Goal: Task Accomplishment & Management: Use online tool/utility

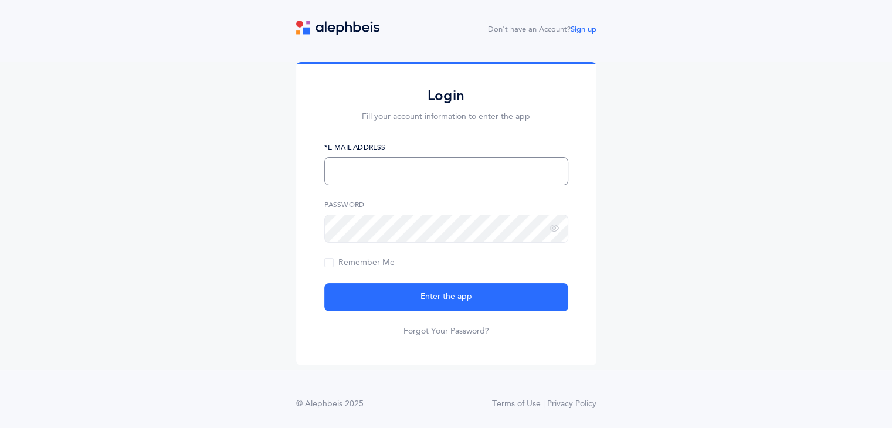
click at [360, 167] on input "text" at bounding box center [446, 171] width 244 height 28
type input "[EMAIL_ADDRESS][PERSON_NAME][DOMAIN_NAME]"
click at [324, 283] on button "Enter the app" at bounding box center [446, 297] width 244 height 28
click at [291, 228] on div "Login Fill your account information to enter the app egreenberg@brauser.us *E-M…" at bounding box center [446, 216] width 892 height 308
click at [324, 283] on button "Enter the app" at bounding box center [446, 297] width 244 height 28
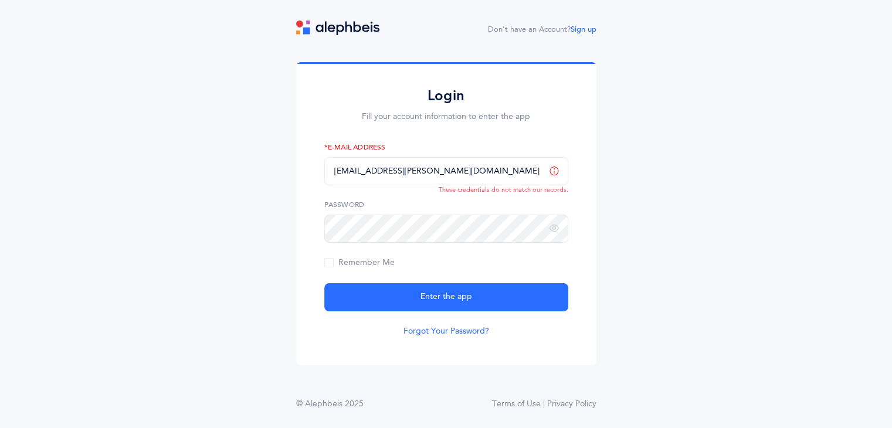
click at [433, 331] on link "Forgot Your Password?" at bounding box center [446, 331] width 86 height 12
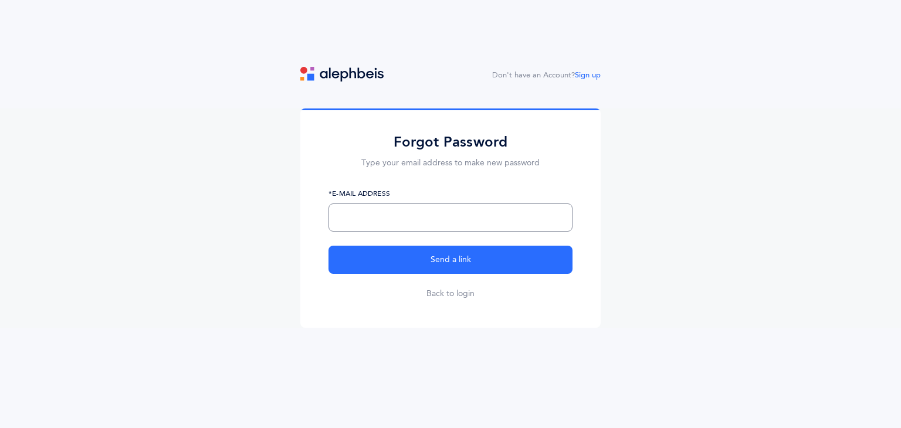
click at [348, 213] on input "text" at bounding box center [450, 217] width 244 height 28
type input "[EMAIL_ADDRESS][PERSON_NAME][DOMAIN_NAME]"
click at [328, 246] on button "Send a link" at bounding box center [450, 260] width 244 height 28
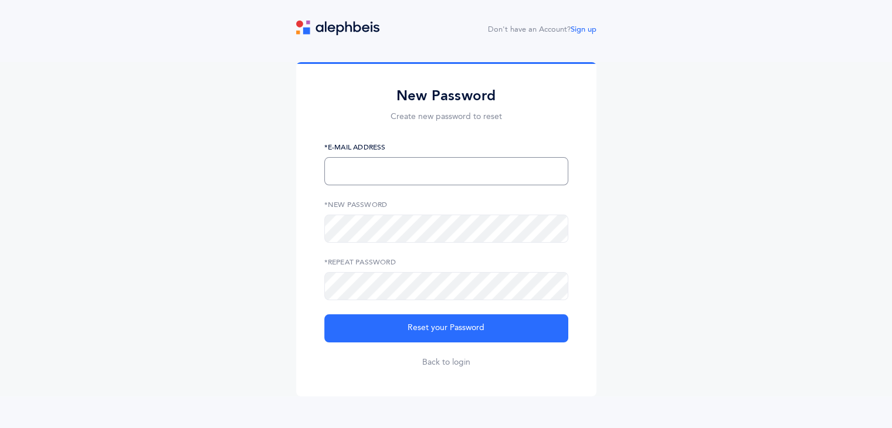
click at [353, 172] on input "text" at bounding box center [446, 171] width 244 height 28
type input "[EMAIL_ADDRESS][PERSON_NAME][DOMAIN_NAME]"
click at [324, 314] on button "Reset your Password" at bounding box center [446, 328] width 244 height 28
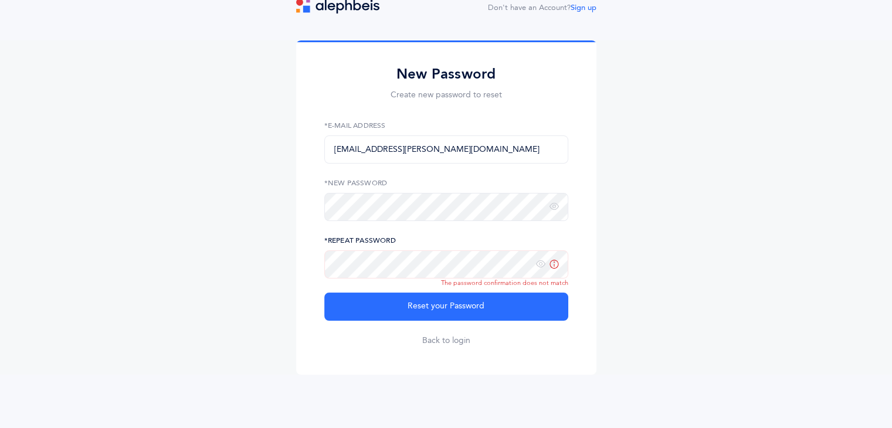
click at [324, 293] on button "Reset your Password" at bounding box center [446, 307] width 244 height 28
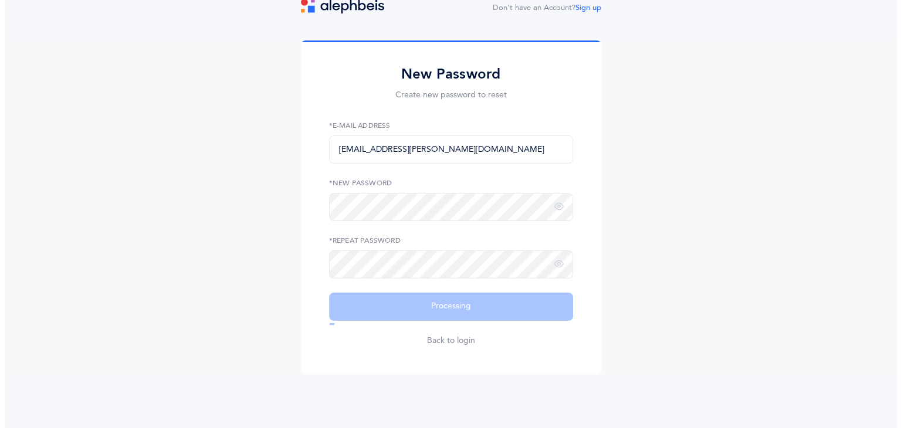
scroll to position [0, 0]
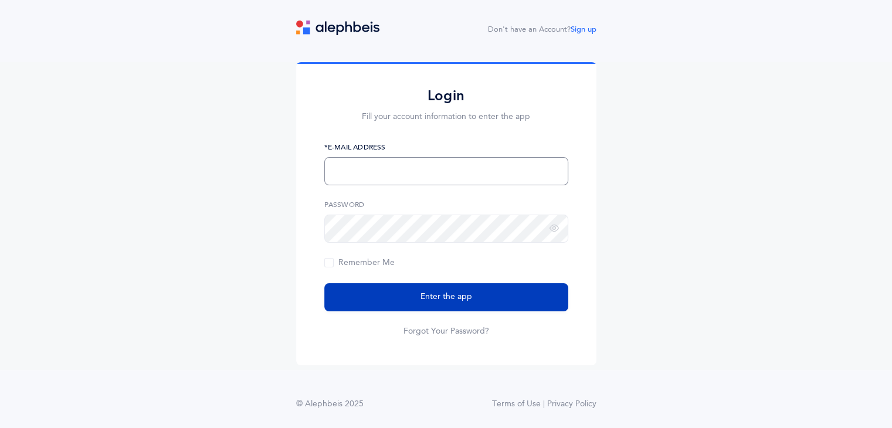
type input "[EMAIL_ADDRESS][PERSON_NAME][DOMAIN_NAME]"
click at [388, 298] on button "Enter the app" at bounding box center [446, 297] width 244 height 28
type input "egreenberg@brauser.us"
click at [474, 304] on button "Enter the app" at bounding box center [446, 297] width 244 height 28
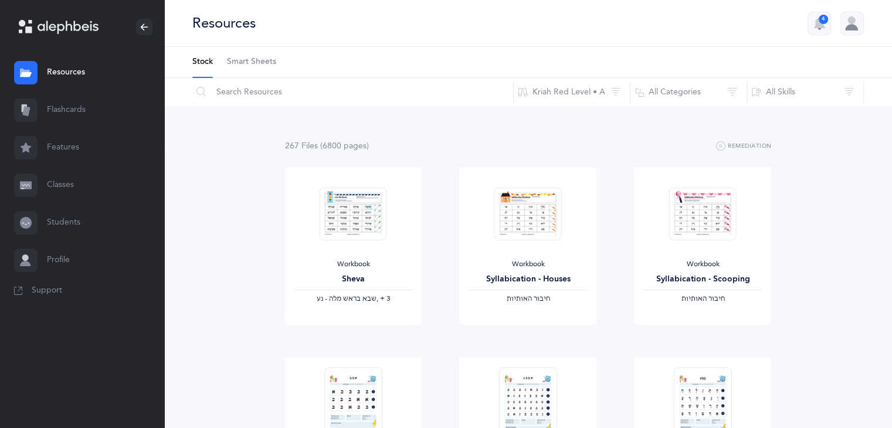
click at [60, 108] on link "Flashcards" at bounding box center [82, 110] width 164 height 38
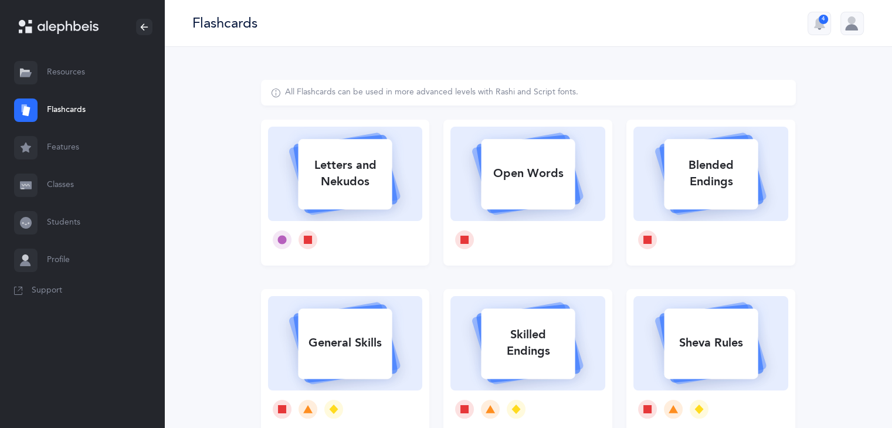
click at [358, 179] on div "Letters and Nekudos" at bounding box center [345, 173] width 94 height 47
select select
select select "single"
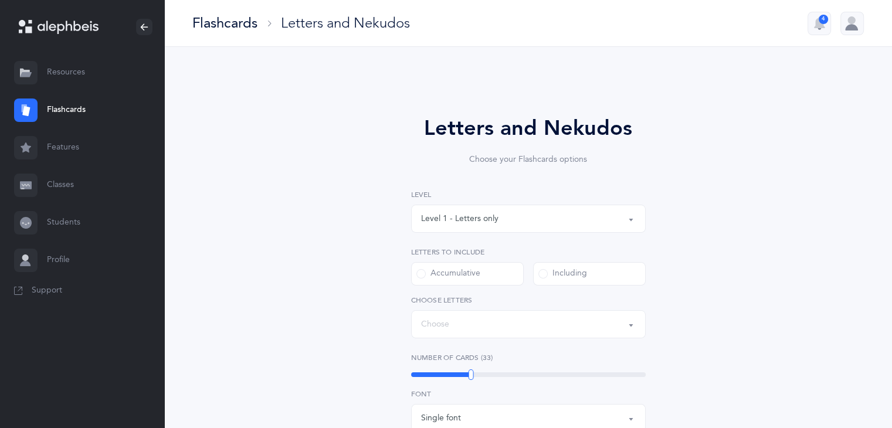
select select "27"
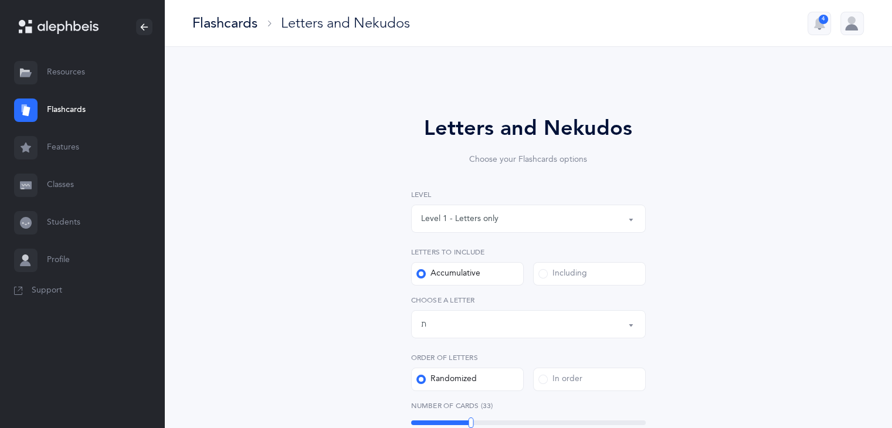
click at [734, 169] on div "Letters and Nekudos Choose your Flashcards options Level 1 - Letters only Level…" at bounding box center [528, 429] width 535 height 699
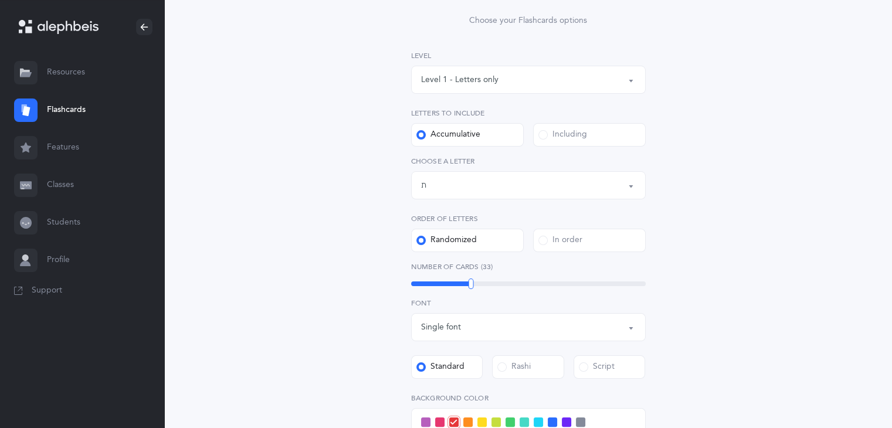
scroll to position [141, 0]
click at [552, 129] on div "Including" at bounding box center [562, 133] width 49 height 12
click at [0, 0] on input "Including" at bounding box center [0, 0] width 0 height 0
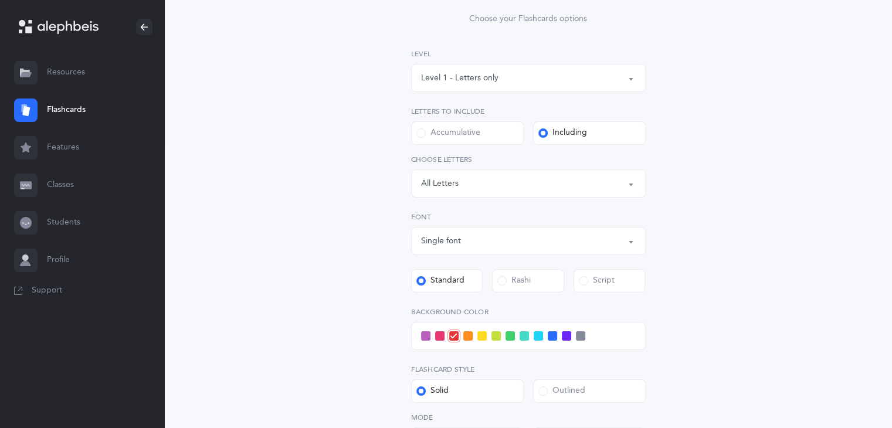
click at [483, 188] on div "Letters: All Letters" at bounding box center [528, 184] width 215 height 20
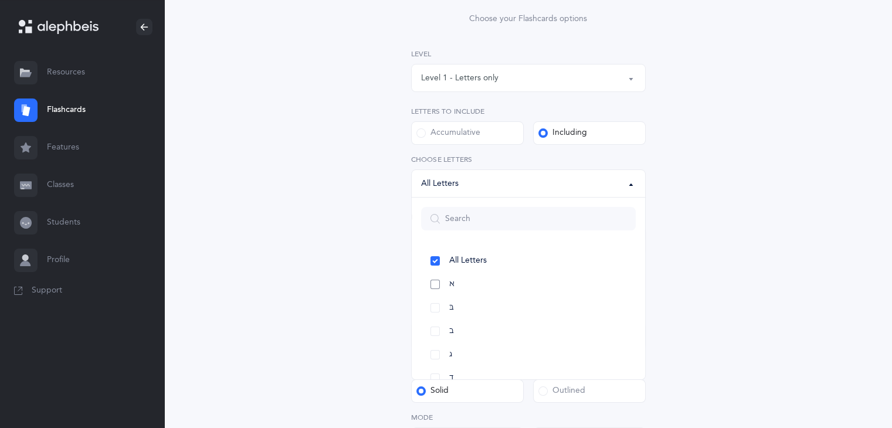
click at [446, 286] on link "א" at bounding box center [528, 284] width 215 height 23
select select "1"
click at [443, 306] on link "בּ" at bounding box center [528, 307] width 215 height 23
click at [446, 323] on link "ב" at bounding box center [528, 331] width 215 height 23
click at [447, 355] on link "ג" at bounding box center [528, 354] width 215 height 23
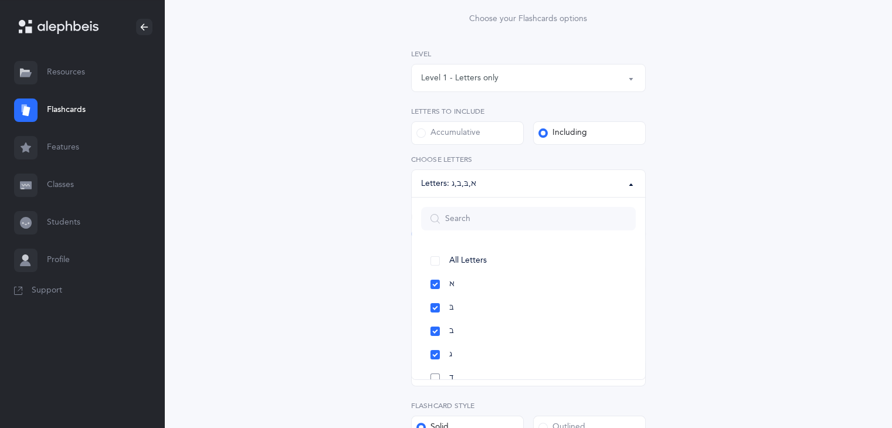
click at [439, 372] on link "ד" at bounding box center [528, 377] width 215 height 23
click at [462, 130] on div "Accumulative" at bounding box center [448, 133] width 64 height 12
click at [0, 0] on input "Accumulative" at bounding box center [0, 0] width 0 height 0
select select "27"
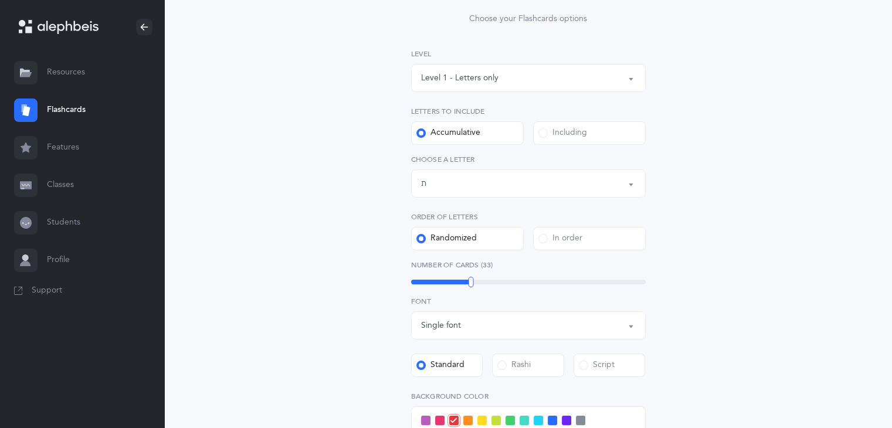
click at [563, 129] on div "Including" at bounding box center [562, 133] width 49 height 12
click at [0, 0] on input "Including" at bounding box center [0, 0] width 0 height 0
select select "1"
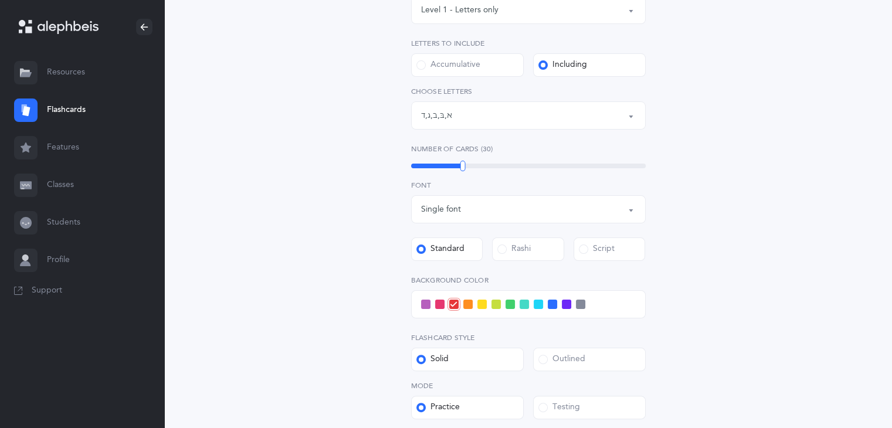
scroll to position [350, 0]
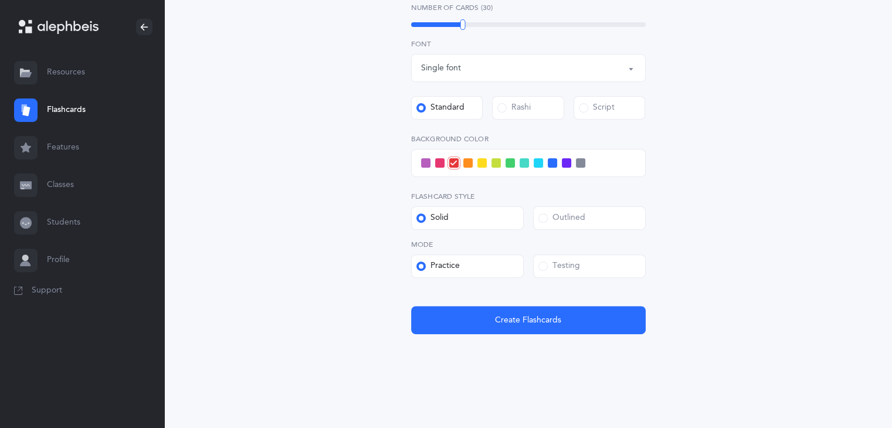
click at [563, 270] on div "Testing" at bounding box center [559, 266] width 42 height 12
click at [0, 0] on input "Testing" at bounding box center [0, 0] width 0 height 0
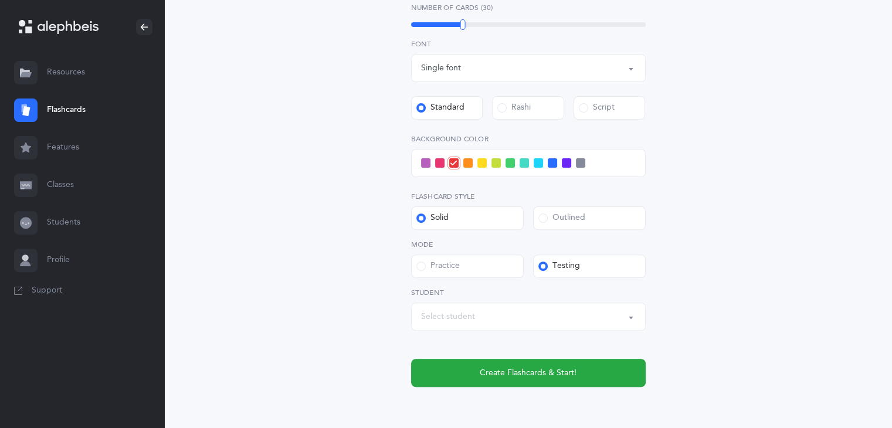
click at [561, 319] on div "Select student" at bounding box center [528, 317] width 215 height 20
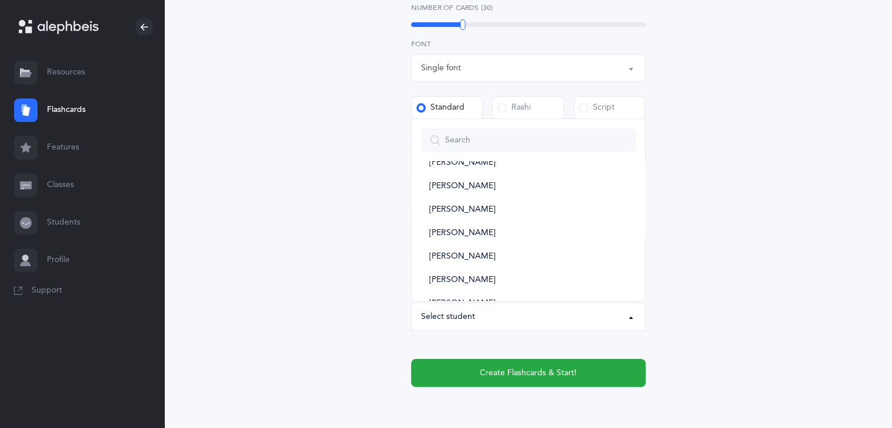
scroll to position [390, 0]
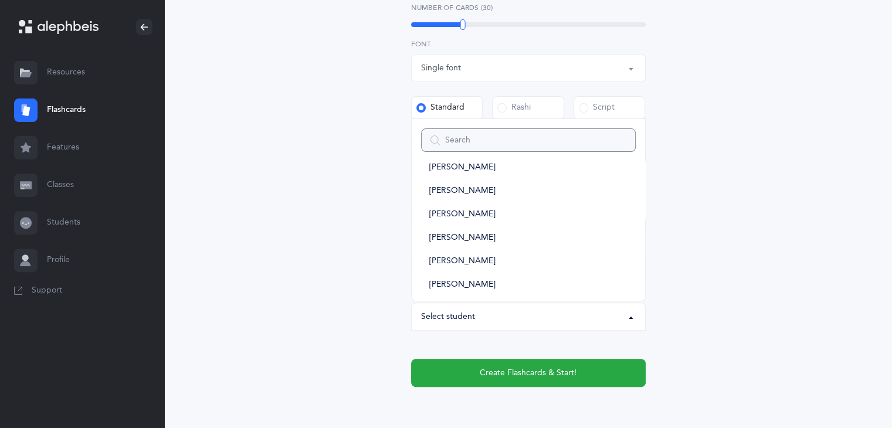
click at [464, 137] on input "Search" at bounding box center [528, 139] width 215 height 23
type input "aid"
select select
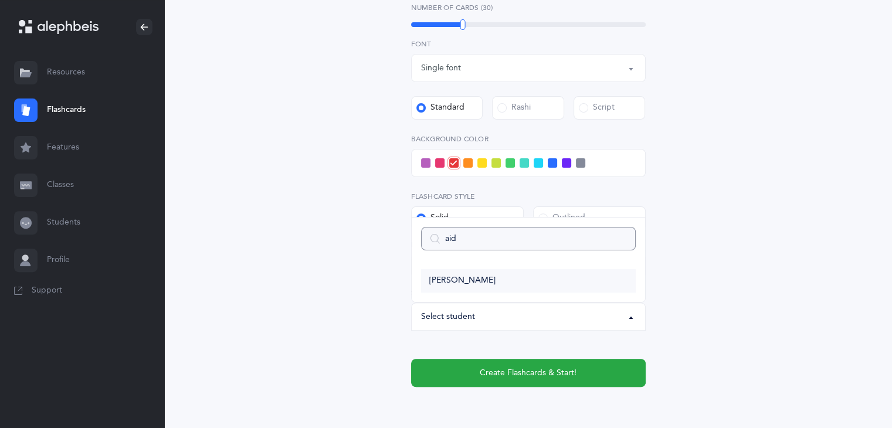
type input "aid"
click at [463, 280] on span "[PERSON_NAME]" at bounding box center [462, 281] width 66 height 11
select select "14371"
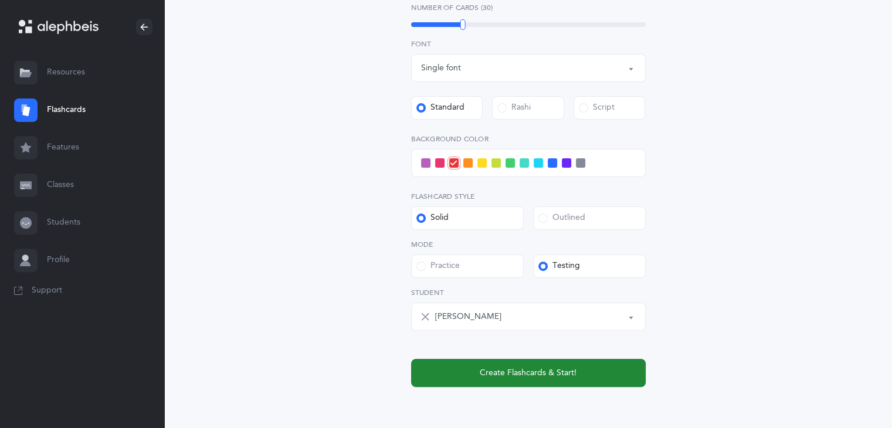
click at [497, 372] on span "Create Flashcards & Start!" at bounding box center [528, 373] width 97 height 12
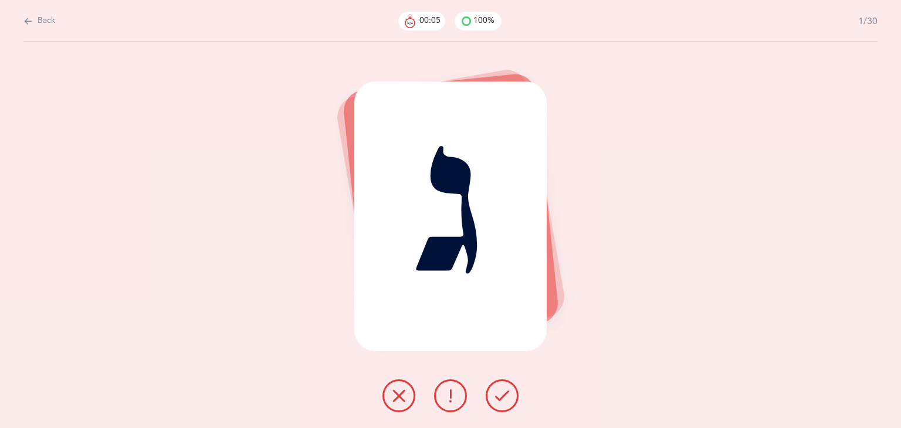
click at [502, 397] on icon at bounding box center [502, 396] width 14 height 14
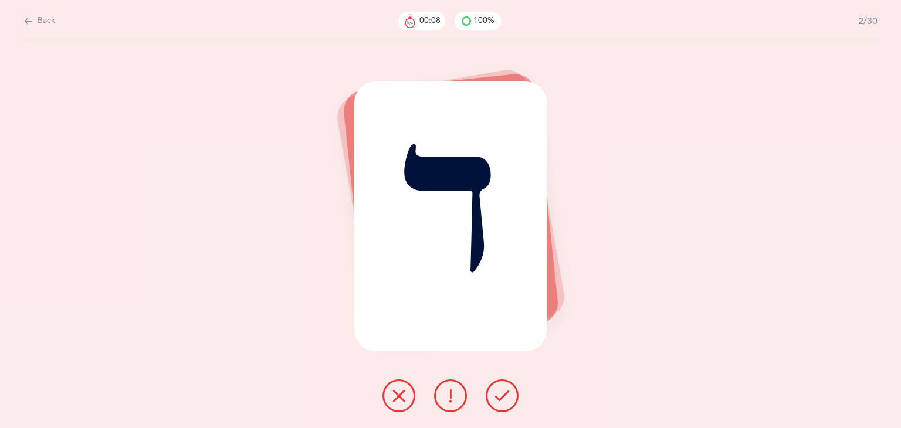
click at [393, 390] on icon at bounding box center [399, 396] width 14 height 14
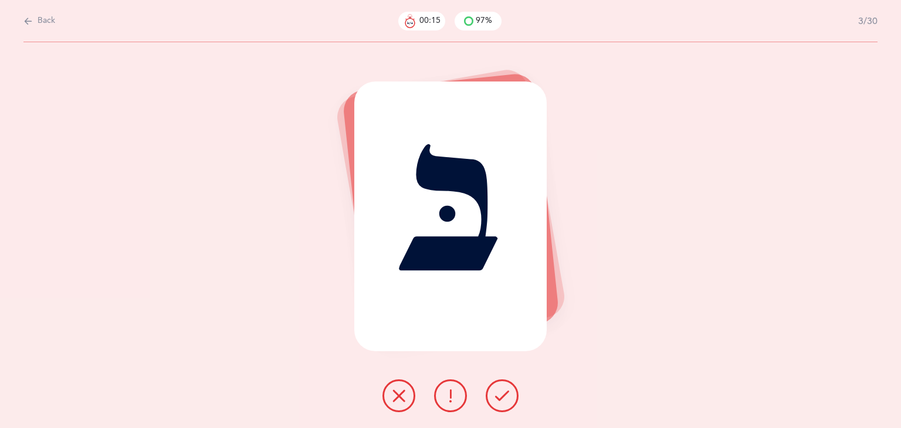
click at [399, 397] on icon at bounding box center [399, 396] width 14 height 14
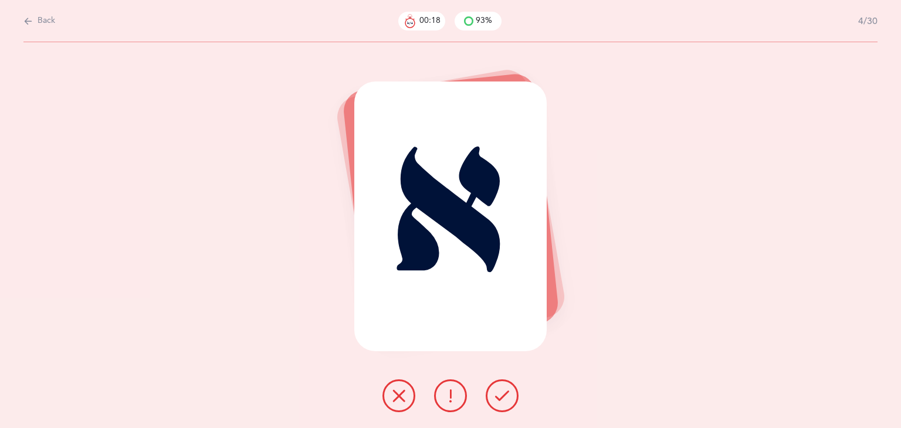
click at [498, 404] on button at bounding box center [501, 395] width 33 height 33
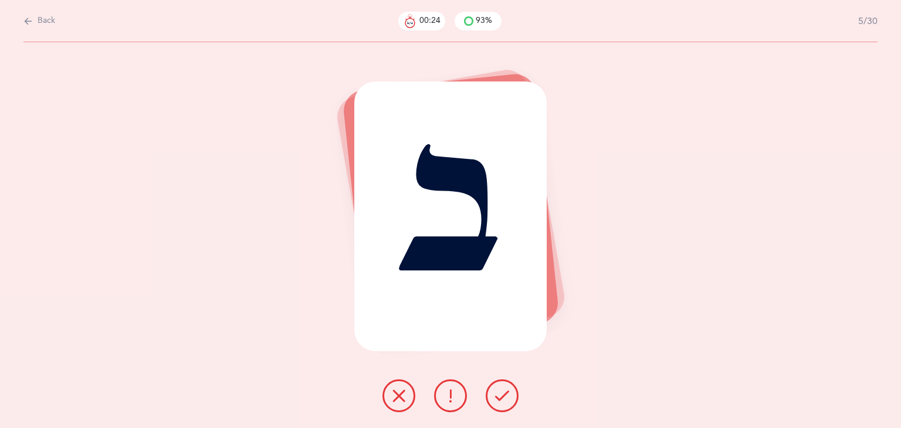
click at [457, 400] on button at bounding box center [450, 395] width 33 height 33
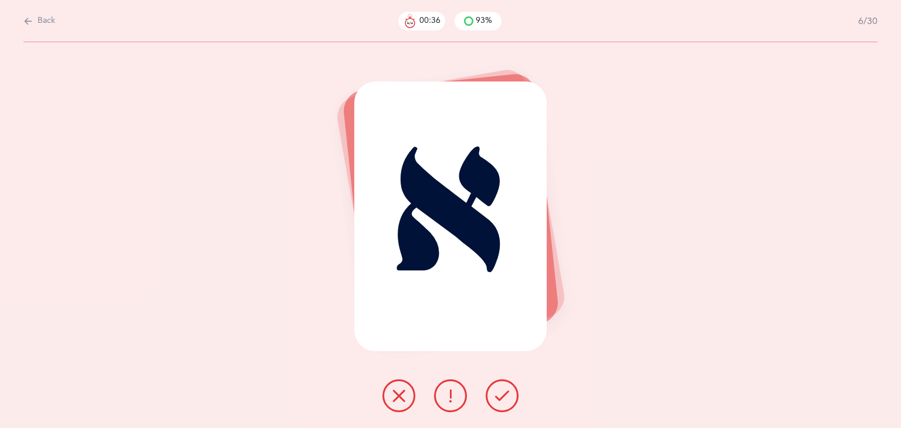
click at [511, 392] on button at bounding box center [501, 395] width 33 height 33
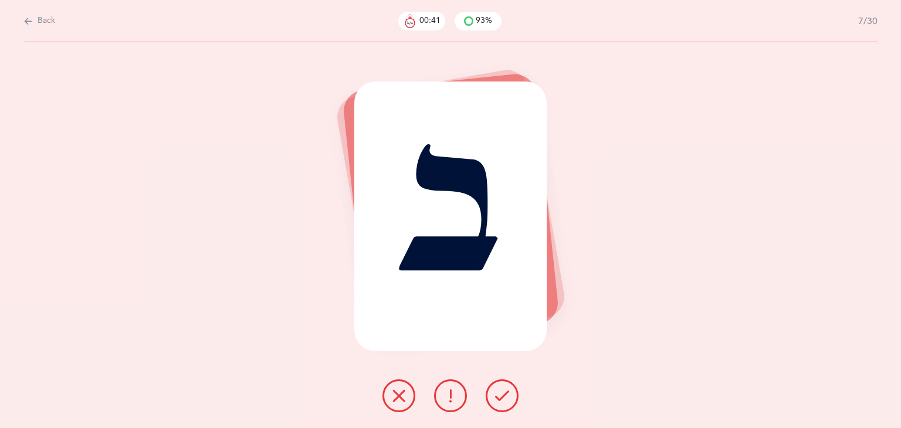
click at [385, 395] on button at bounding box center [398, 395] width 33 height 33
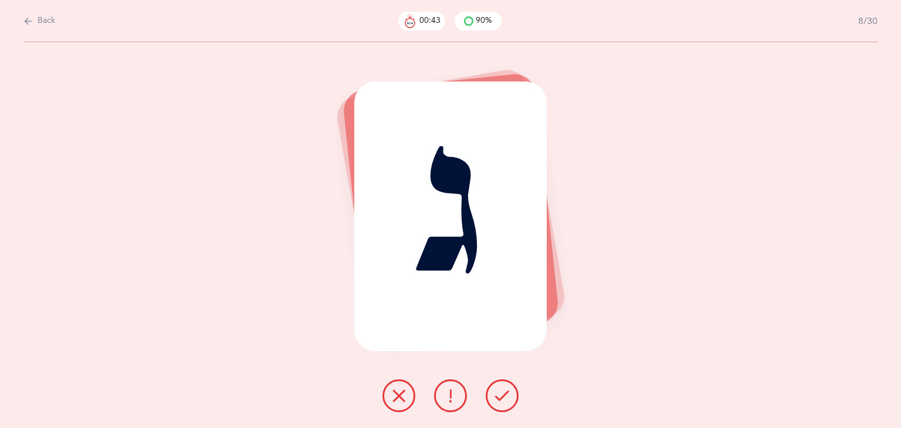
click at [505, 394] on icon at bounding box center [502, 396] width 14 height 14
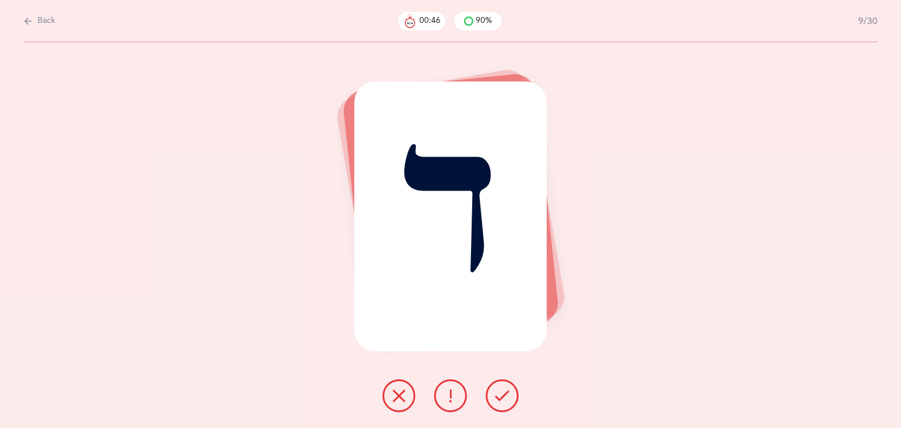
click at [399, 390] on icon at bounding box center [399, 396] width 14 height 14
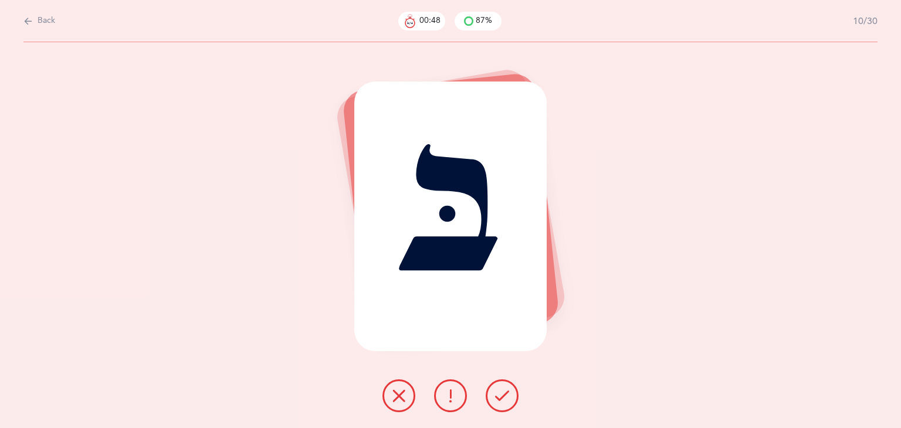
click at [498, 406] on button at bounding box center [501, 395] width 33 height 33
click at [500, 399] on icon at bounding box center [502, 396] width 14 height 14
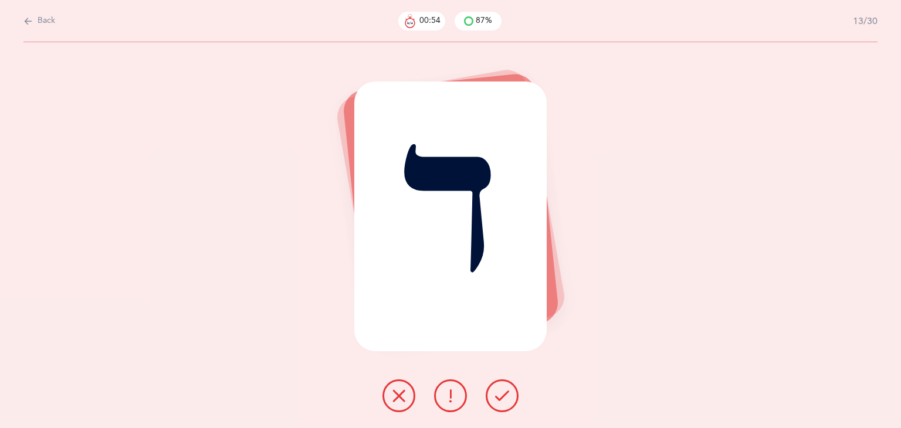
click at [403, 403] on button at bounding box center [398, 395] width 33 height 33
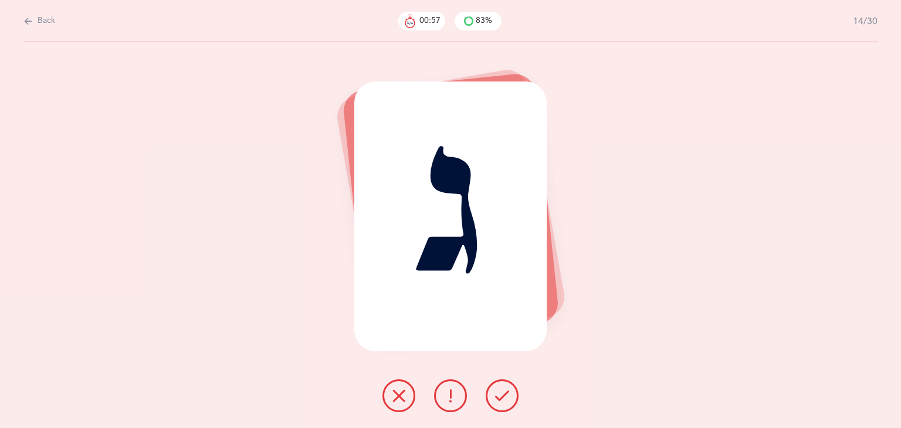
click at [507, 397] on icon at bounding box center [502, 396] width 14 height 14
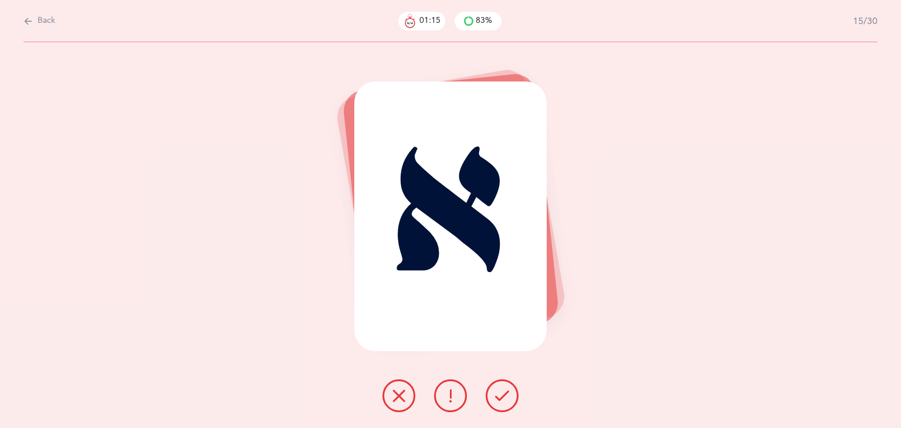
click at [507, 397] on icon at bounding box center [502, 396] width 14 height 14
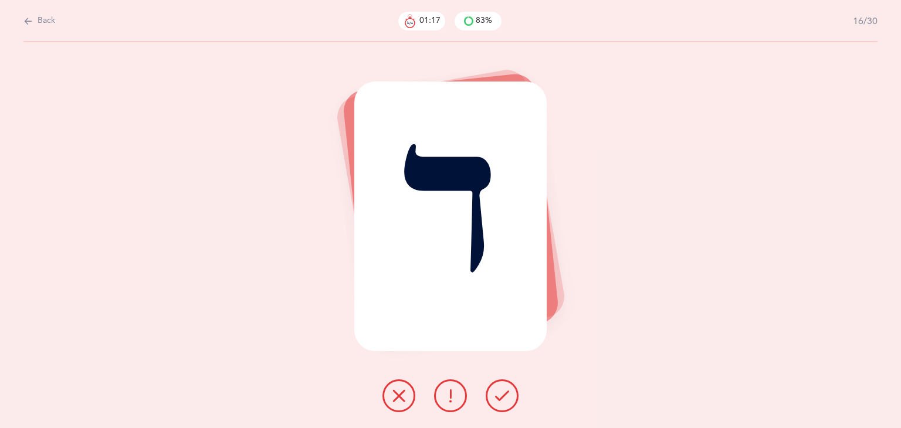
click at [506, 397] on icon at bounding box center [502, 396] width 14 height 14
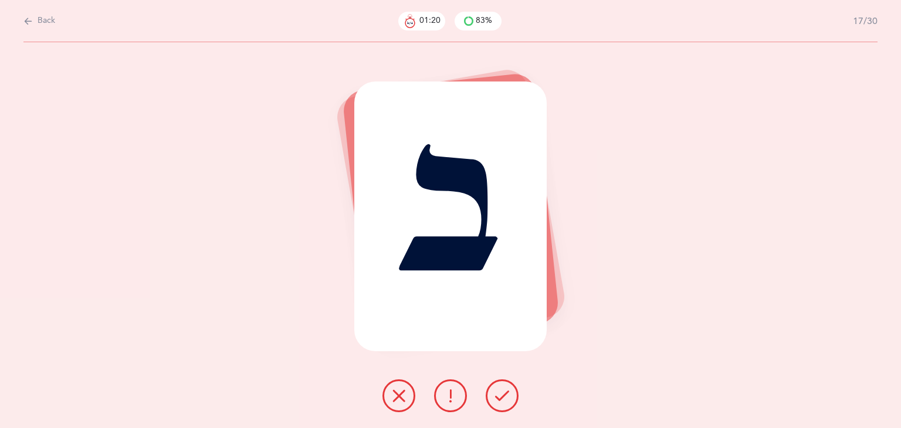
click at [506, 397] on icon at bounding box center [502, 396] width 14 height 14
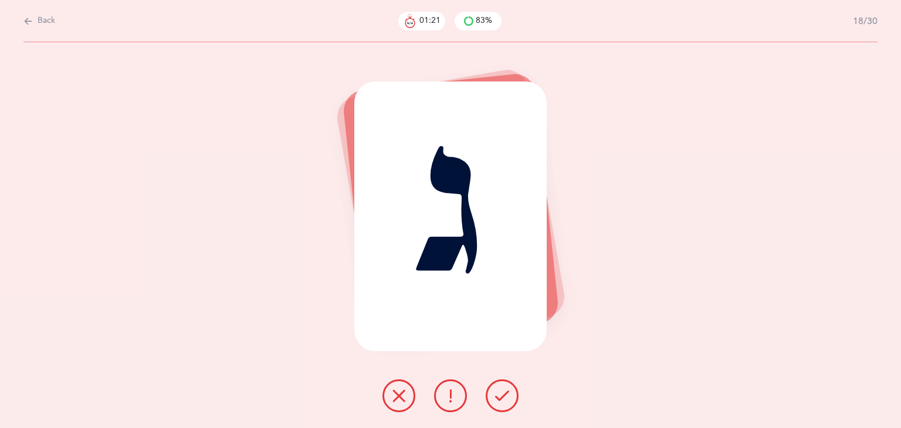
click at [506, 397] on icon at bounding box center [502, 396] width 14 height 14
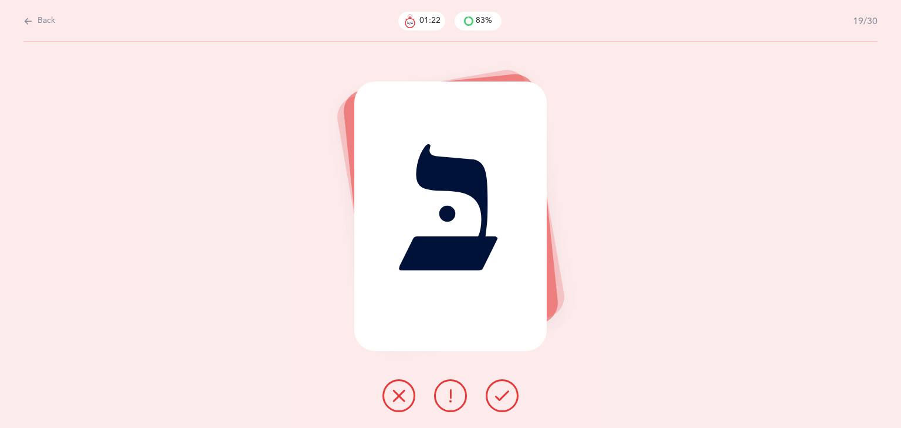
click at [507, 397] on icon at bounding box center [502, 396] width 14 height 14
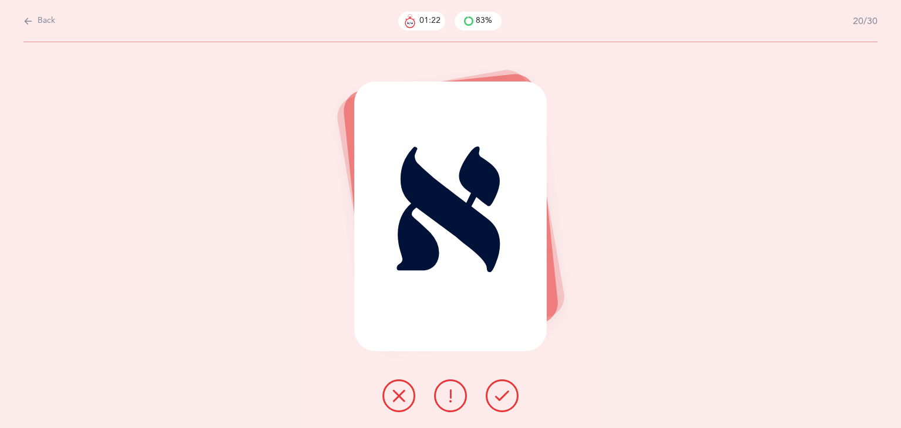
click at [507, 397] on icon at bounding box center [502, 396] width 14 height 14
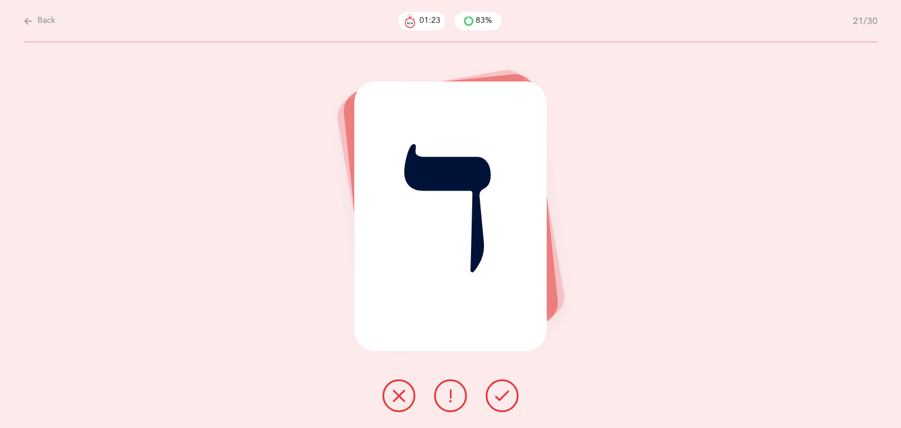
click at [507, 397] on icon at bounding box center [502, 396] width 14 height 14
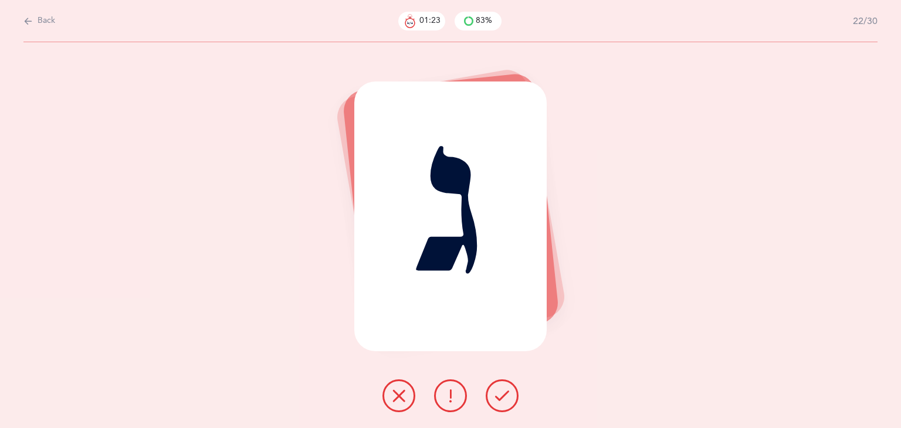
click at [507, 397] on icon at bounding box center [502, 396] width 14 height 14
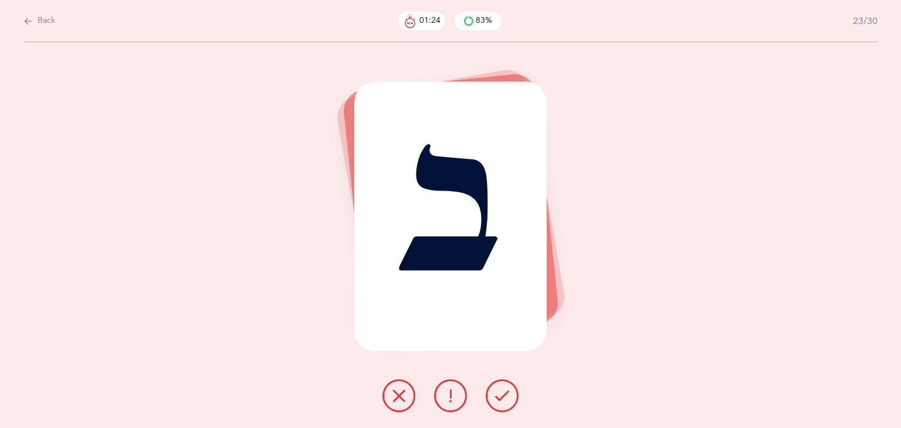
click at [507, 397] on icon at bounding box center [502, 396] width 14 height 14
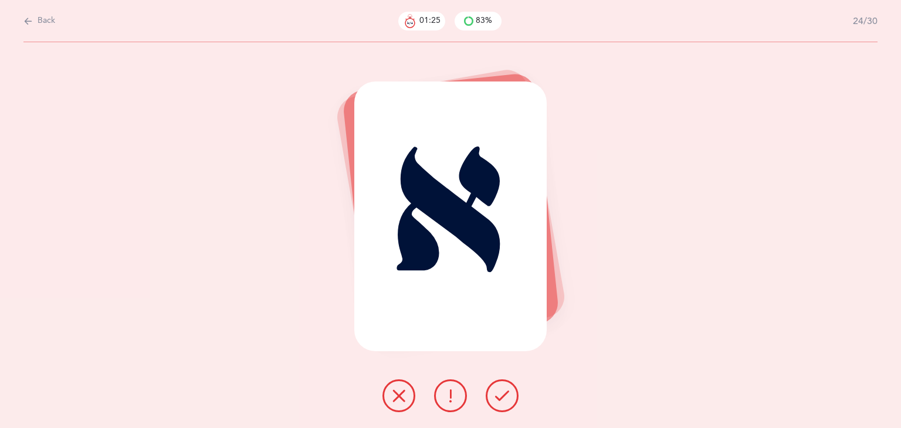
click at [507, 397] on icon at bounding box center [502, 396] width 14 height 14
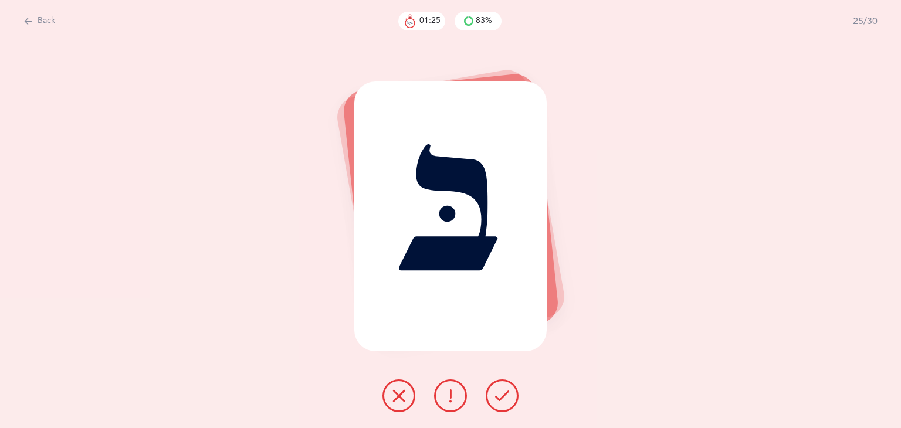
click at [507, 397] on icon at bounding box center [502, 396] width 14 height 14
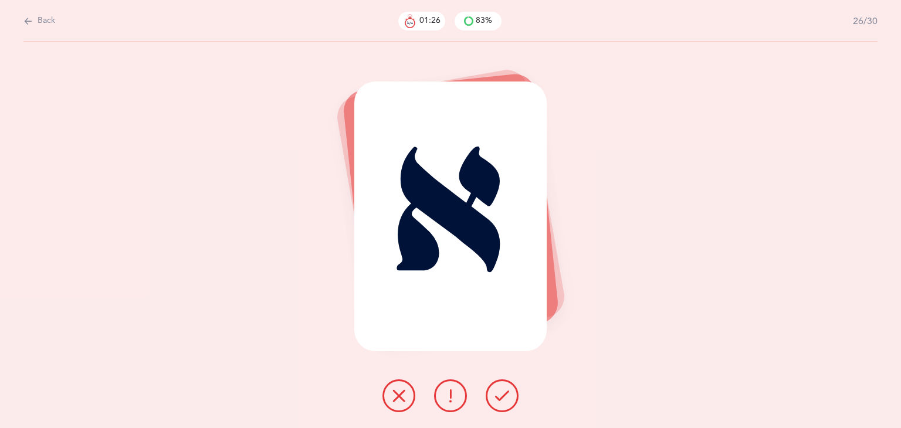
click at [507, 397] on icon at bounding box center [502, 396] width 14 height 14
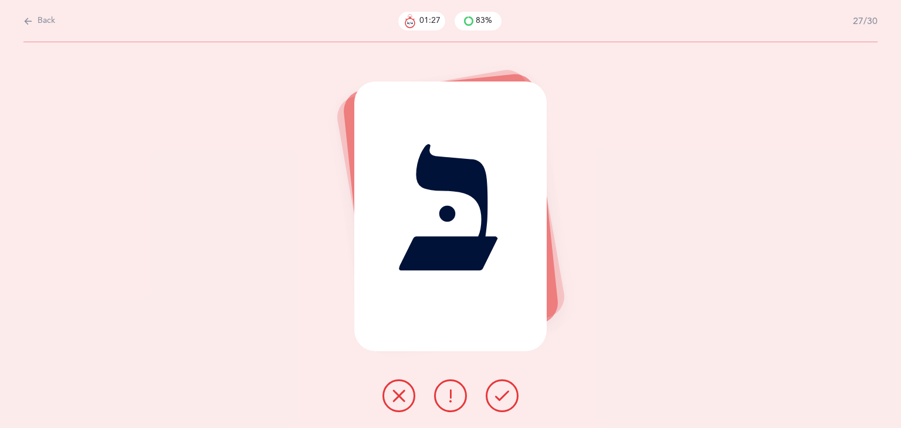
click at [507, 397] on icon at bounding box center [502, 396] width 14 height 14
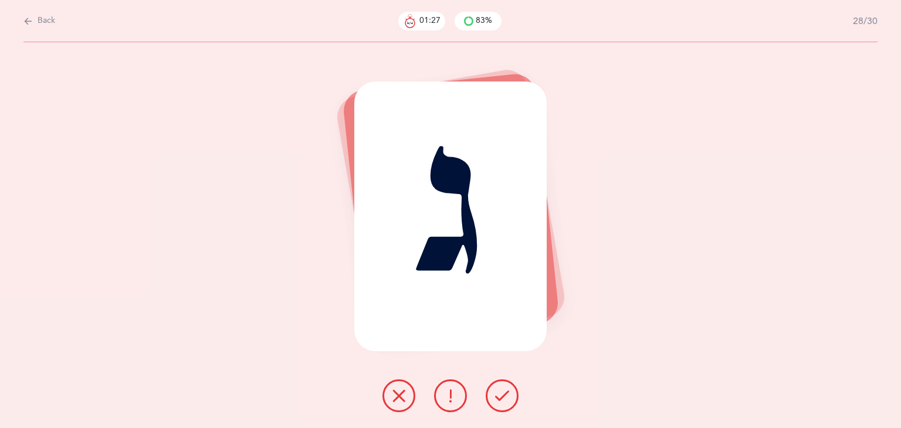
click at [507, 397] on icon at bounding box center [502, 396] width 14 height 14
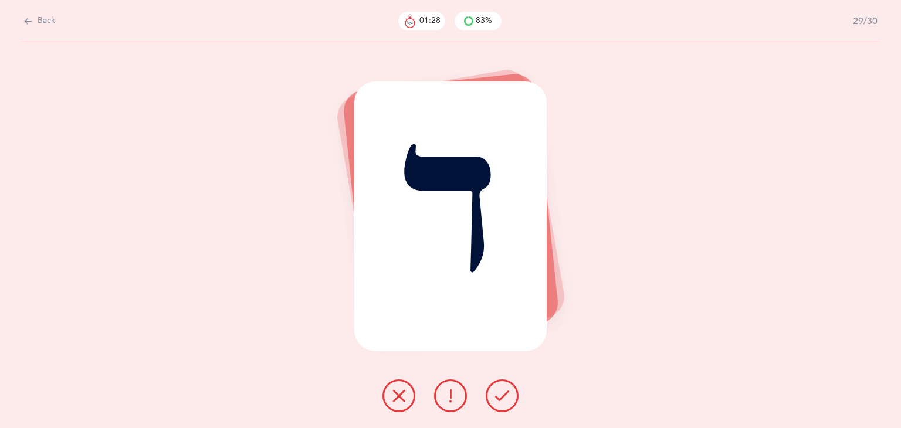
click at [507, 397] on icon at bounding box center [502, 396] width 14 height 14
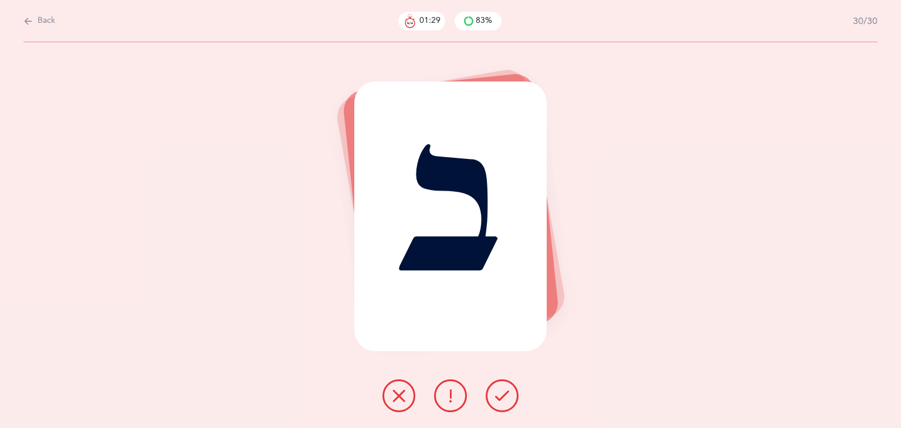
click at [507, 397] on icon at bounding box center [502, 396] width 14 height 14
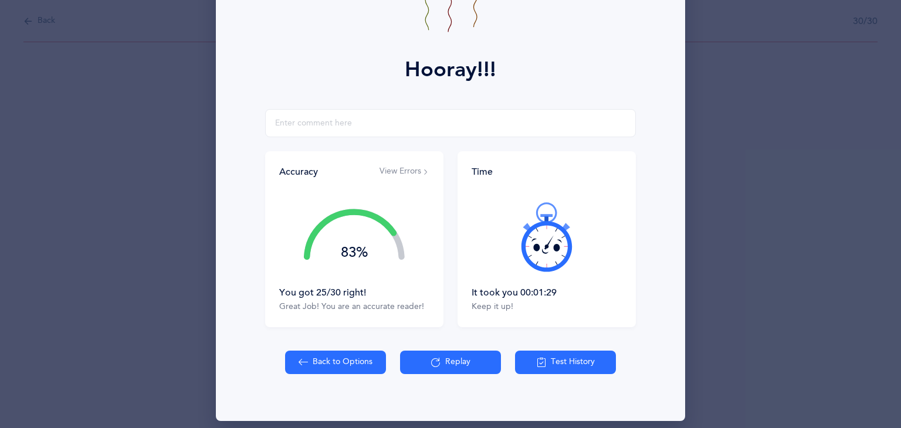
scroll to position [130, 0]
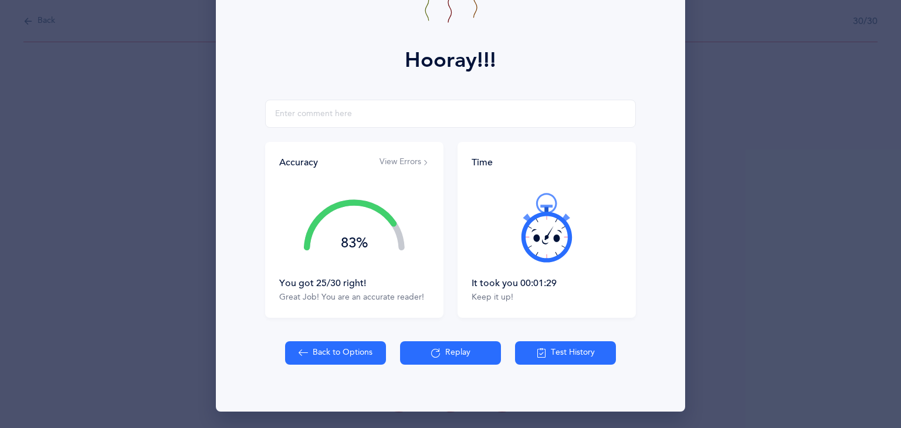
click at [408, 161] on button "View Errors" at bounding box center [404, 163] width 50 height 12
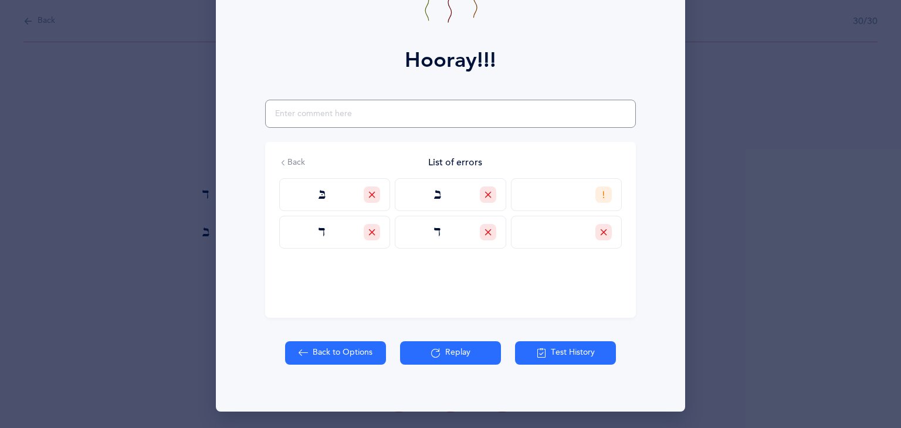
click at [356, 115] on input "text" at bounding box center [450, 114] width 371 height 28
type input "s"
click at [563, 343] on button "Test History" at bounding box center [565, 352] width 101 height 23
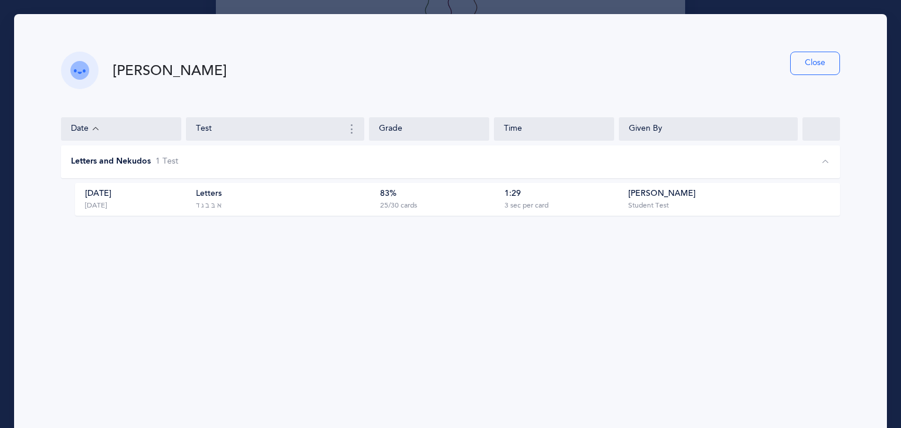
click at [801, 66] on button "Close" at bounding box center [815, 63] width 50 height 23
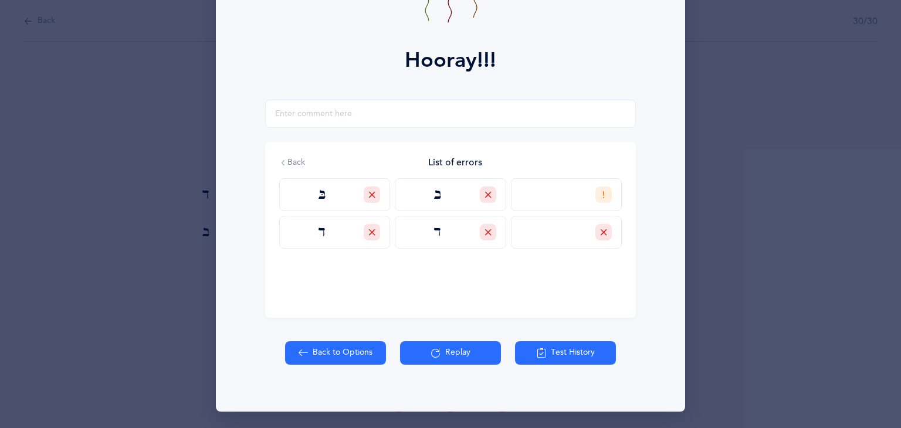
click at [307, 351] on button "Back to Options" at bounding box center [335, 352] width 101 height 23
select select "1"
select select "single"
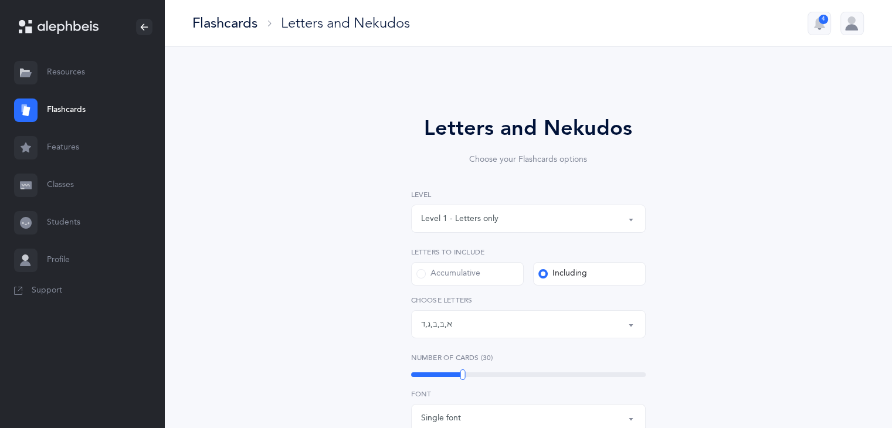
click at [61, 219] on link "Students" at bounding box center [82, 223] width 164 height 38
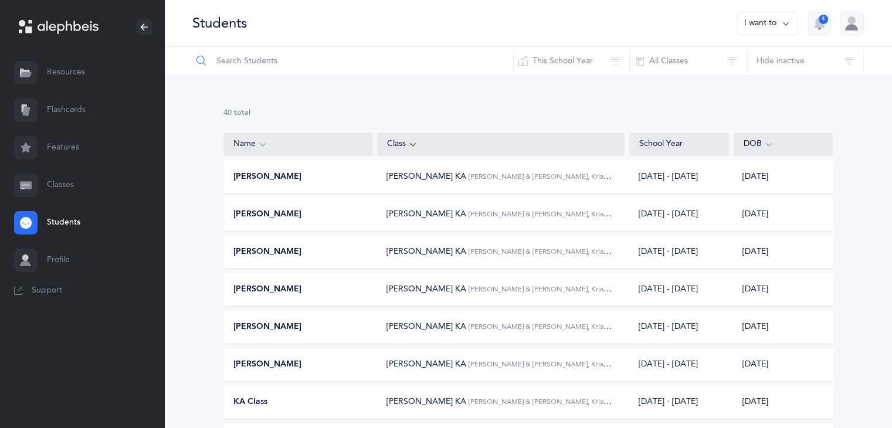
click at [235, 63] on input "text" at bounding box center [353, 61] width 322 height 28
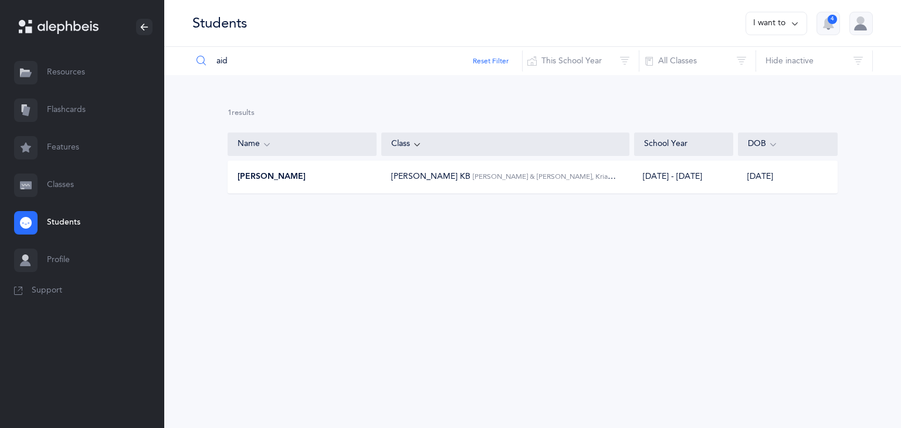
type input "aid"
click at [324, 177] on div "[PERSON_NAME]" at bounding box center [302, 177] width 149 height 12
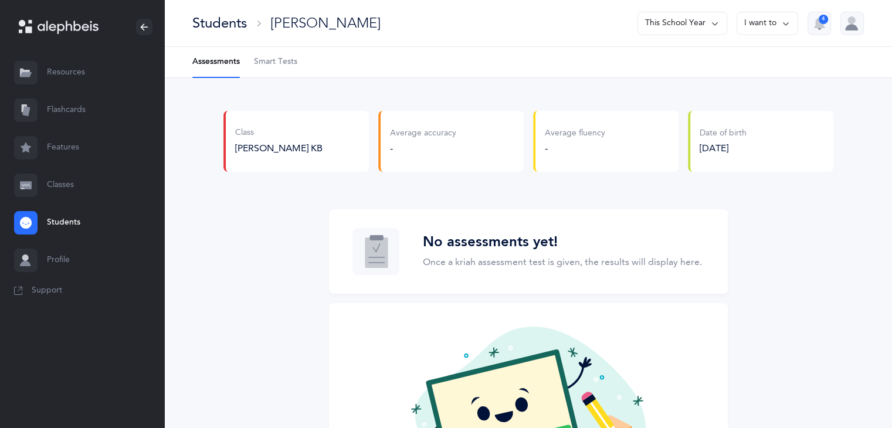
click at [285, 66] on span "Smart Tests" at bounding box center [275, 62] width 43 height 12
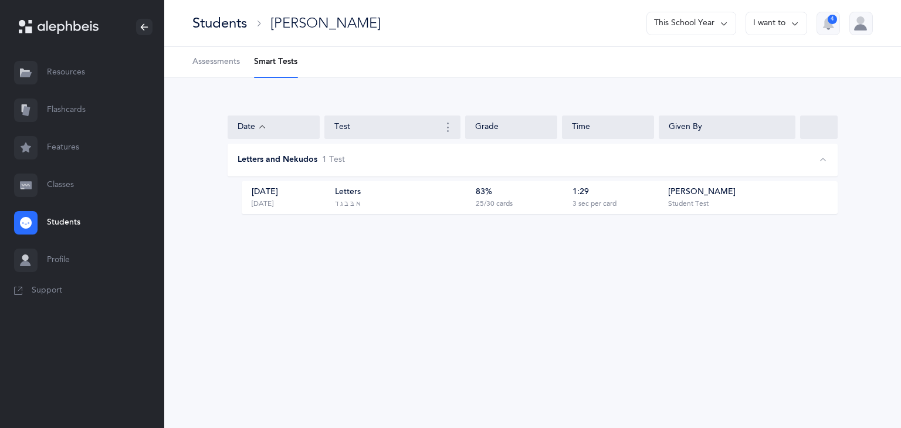
click at [730, 196] on div "[PERSON_NAME] Student Test" at bounding box center [728, 197] width 134 height 22
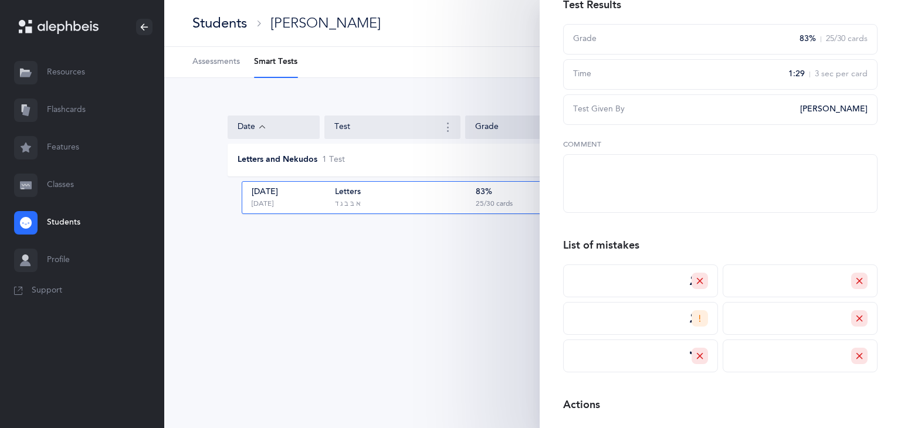
scroll to position [200, 0]
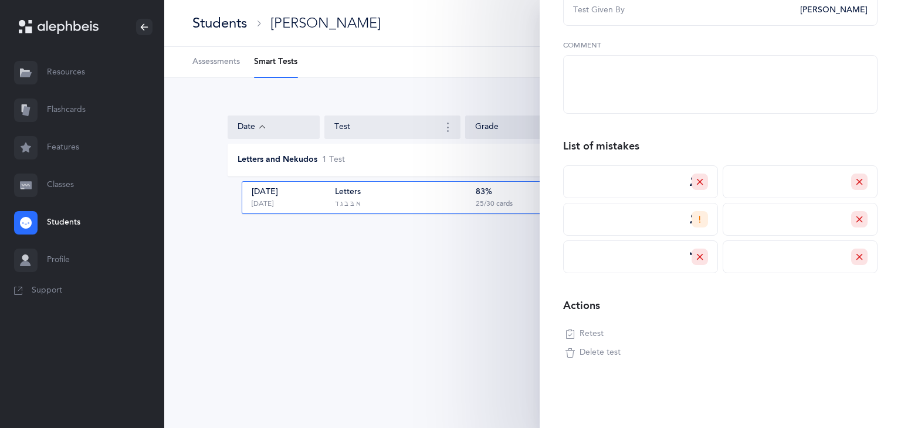
click at [672, 186] on span "ד" at bounding box center [604, 181] width 149 height 19
click at [700, 176] on div at bounding box center [699, 182] width 16 height 16
click at [644, 244] on span at bounding box center [644, 243] width 9 height 9
click at [0, 0] on input "Self Correct" at bounding box center [0, 0] width 0 height 0
click at [851, 260] on div at bounding box center [859, 257] width 16 height 16
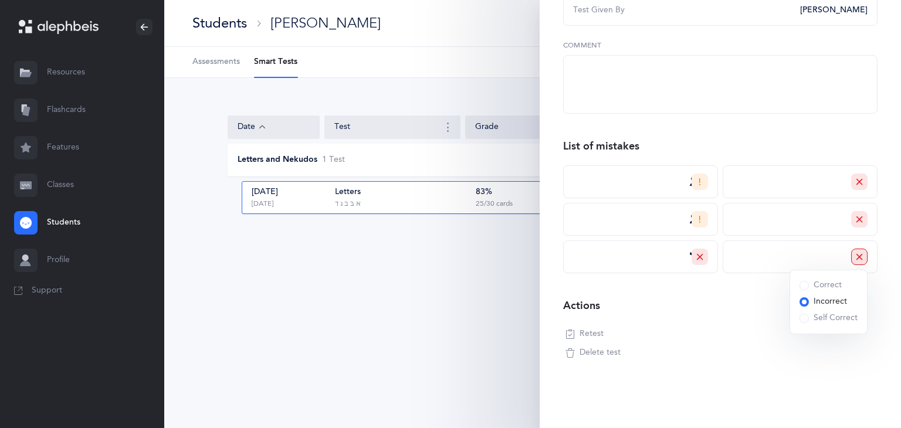
click at [823, 284] on div "Correct" at bounding box center [820, 286] width 42 height 12
click at [0, 0] on input "Correct" at bounding box center [0, 0] width 0 height 0
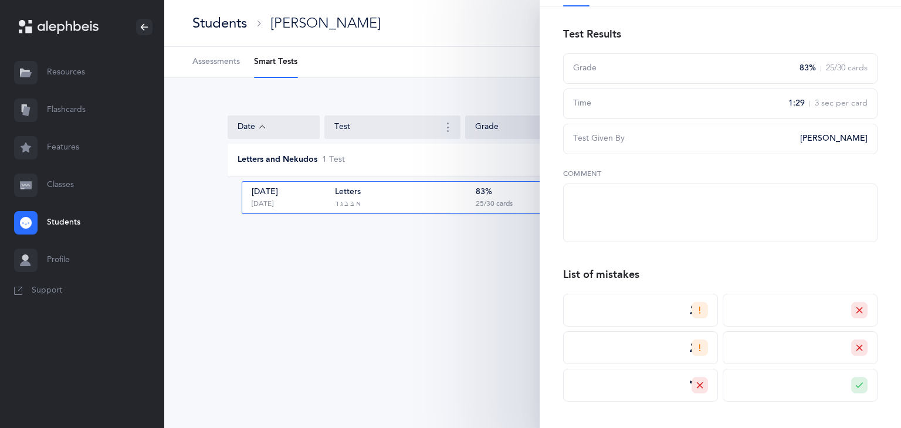
scroll to position [0, 0]
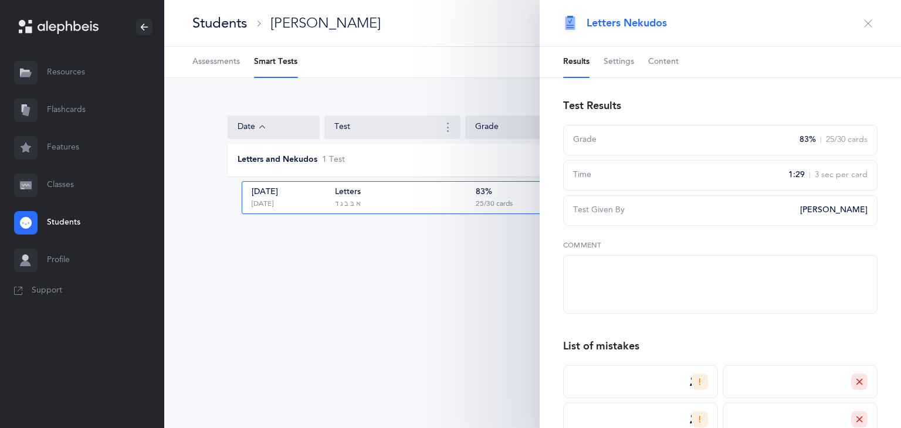
click at [624, 57] on span "Settings" at bounding box center [618, 62] width 30 height 12
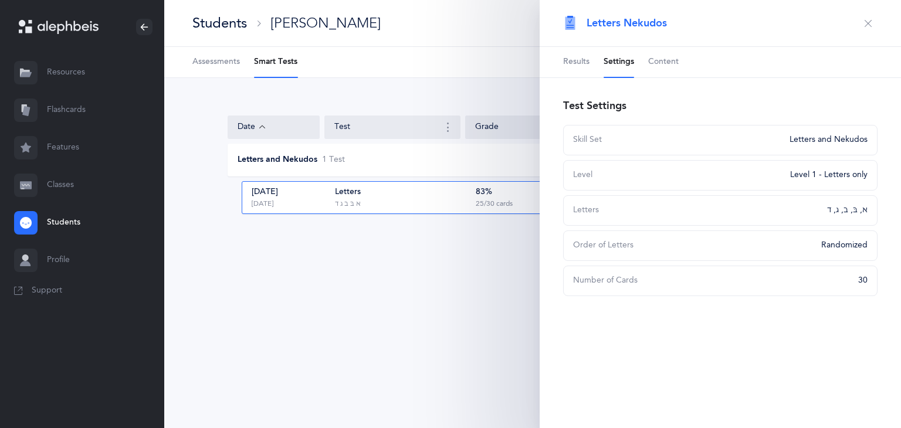
click at [660, 57] on span "Content" at bounding box center [663, 62] width 30 height 12
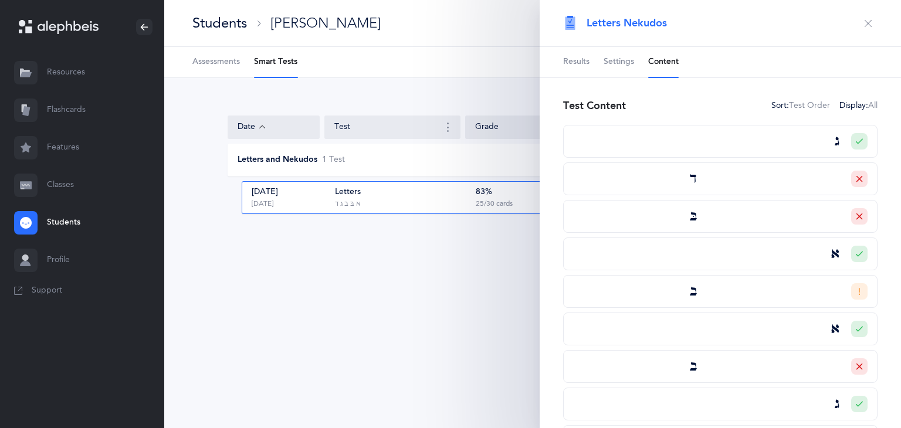
click at [855, 142] on icon at bounding box center [858, 141] width 7 height 7
click at [836, 185] on div "Incorrect" at bounding box center [822, 187] width 47 height 12
click at [0, 0] on input "Incorrect" at bounding box center [0, 0] width 0 height 0
click at [577, 62] on span "Results" at bounding box center [576, 62] width 26 height 12
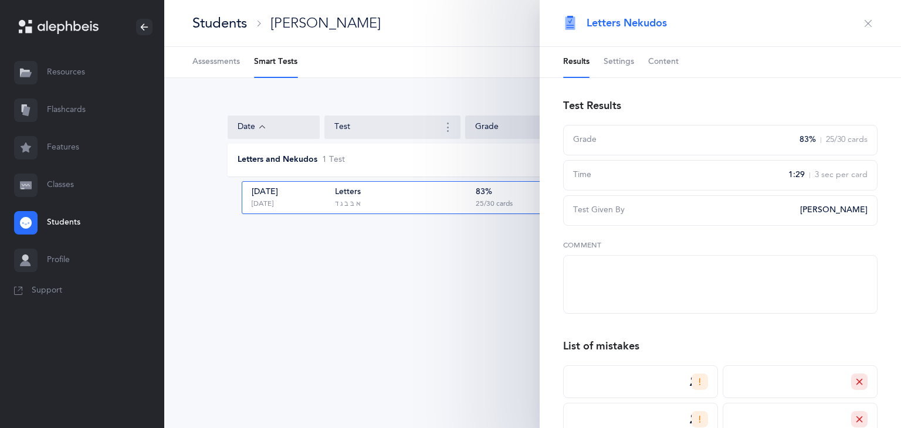
click at [694, 373] on div at bounding box center [699, 381] width 16 height 16
click at [609, 59] on span "Settings" at bounding box center [618, 62] width 30 height 12
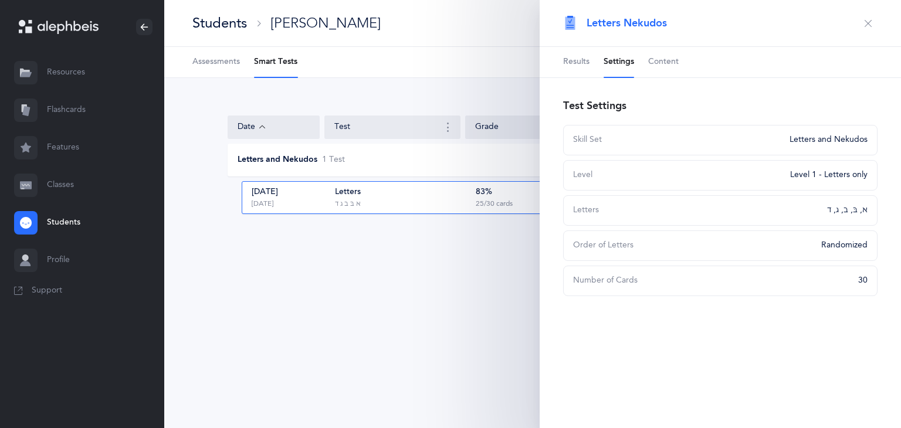
click at [576, 64] on span "Results" at bounding box center [576, 62] width 26 height 12
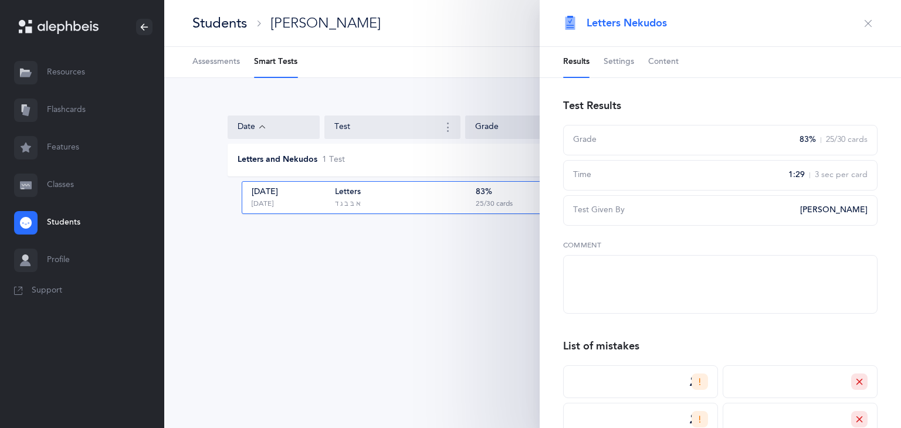
click at [620, 59] on span "Settings" at bounding box center [618, 62] width 30 height 12
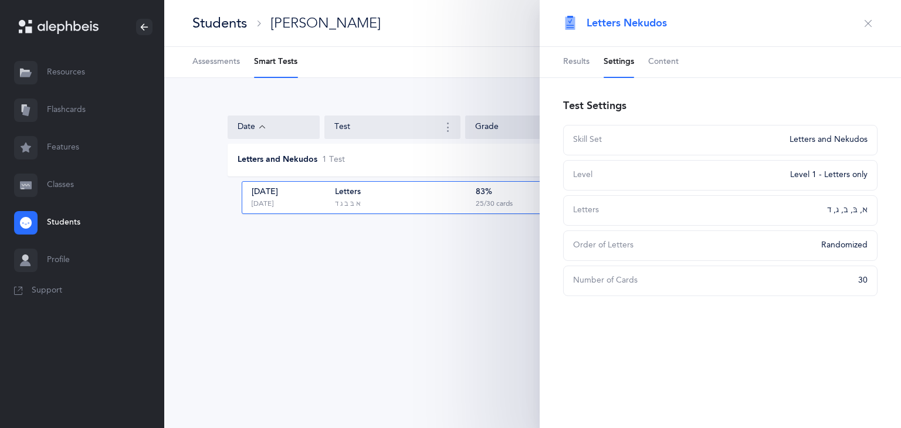
click at [658, 63] on span "Content" at bounding box center [663, 62] width 30 height 12
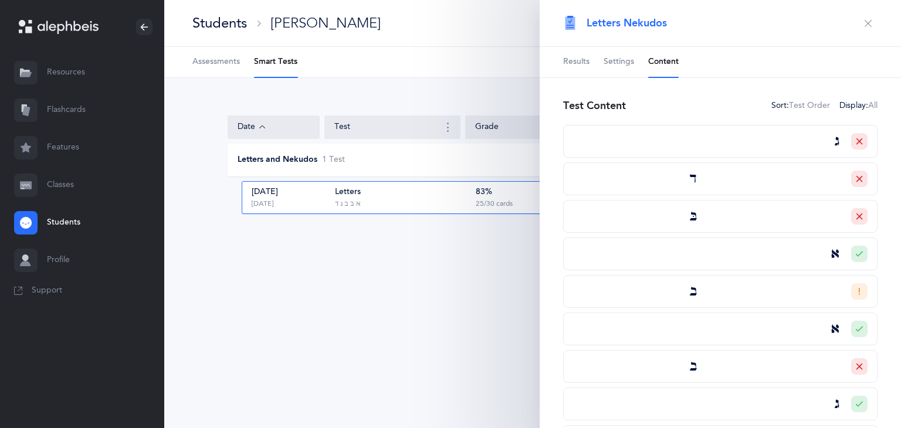
click at [863, 24] on button "button" at bounding box center [867, 23] width 19 height 19
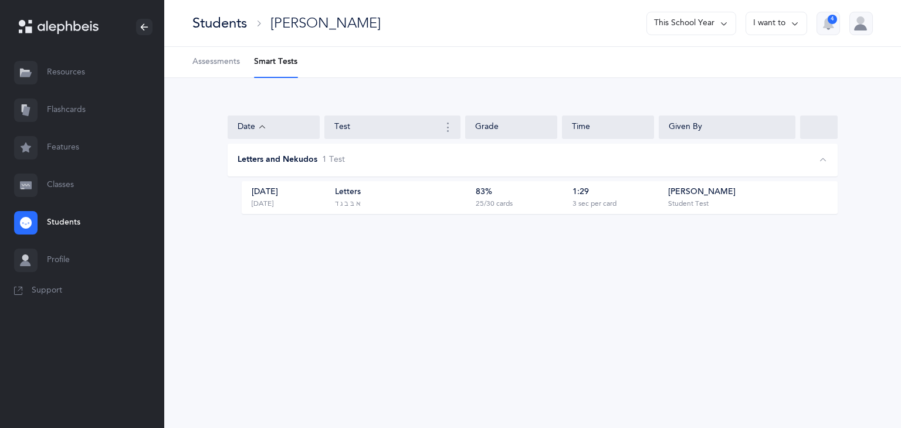
click at [678, 199] on div "Student Test" at bounding box center [688, 203] width 40 height 9
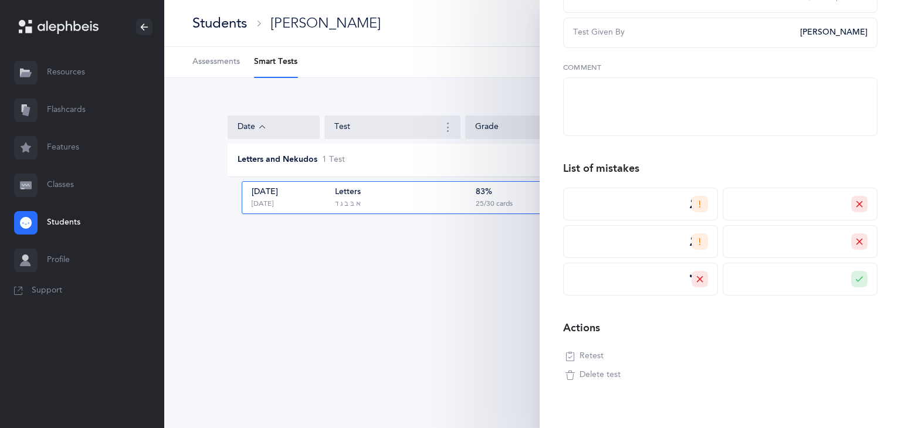
scroll to position [200, 0]
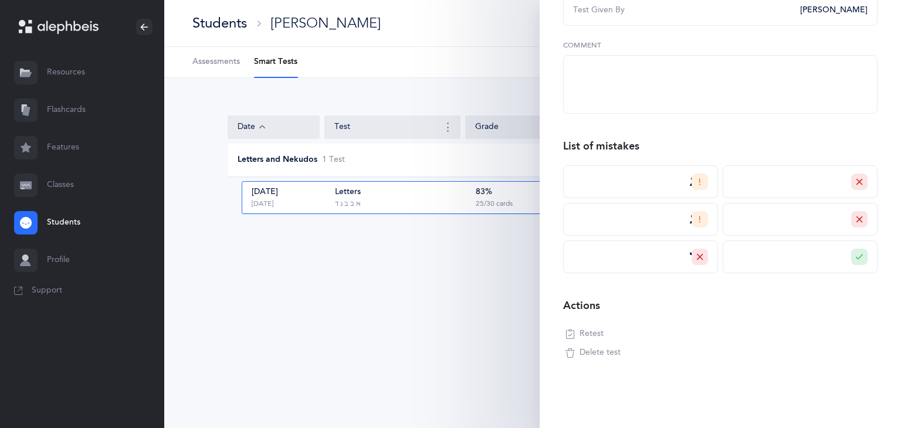
click at [621, 352] on button "Delete test" at bounding box center [593, 353] width 60 height 19
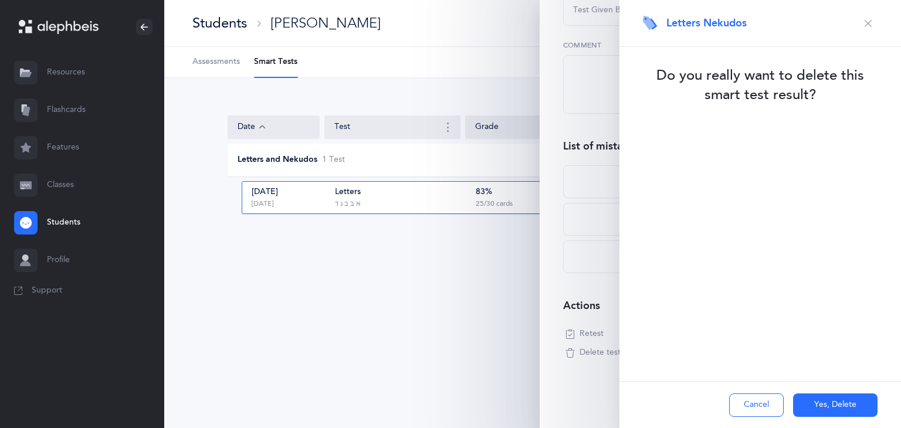
click at [807, 406] on button "Yes, Delete" at bounding box center [835, 404] width 84 height 23
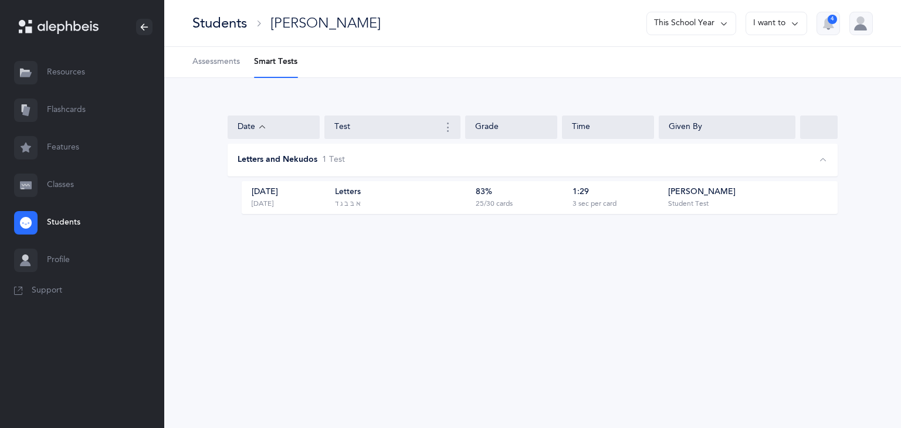
click at [225, 64] on span "Assessments" at bounding box center [215, 62] width 47 height 12
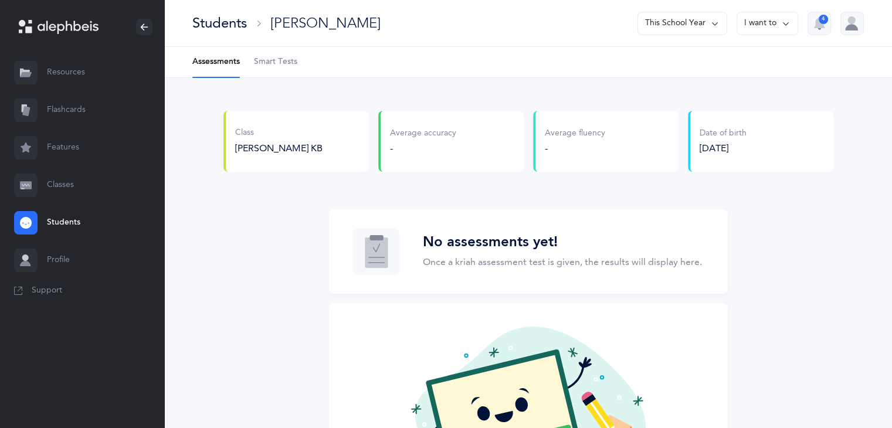
click at [279, 62] on span "Smart Tests" at bounding box center [275, 62] width 43 height 12
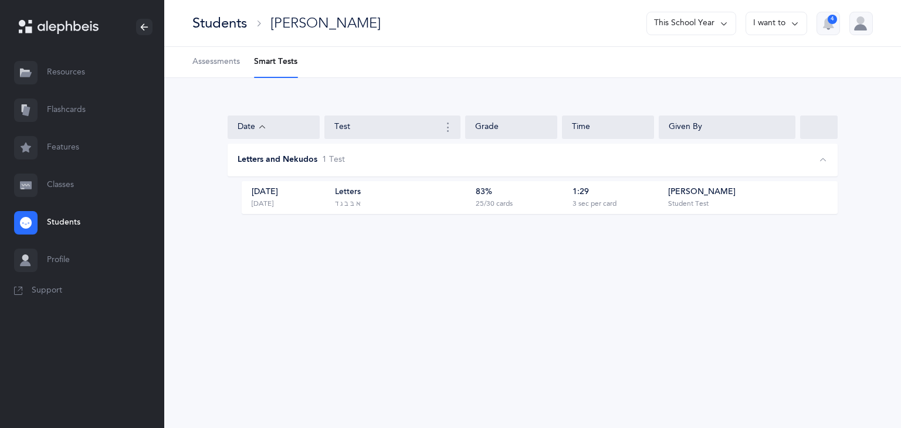
click at [630, 196] on div "1:29 3 sec per card" at bounding box center [611, 197] width 90 height 22
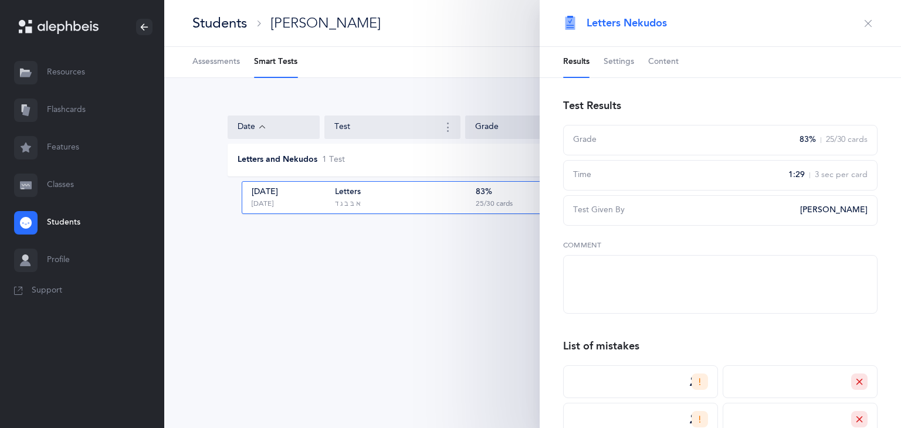
scroll to position [200, 0]
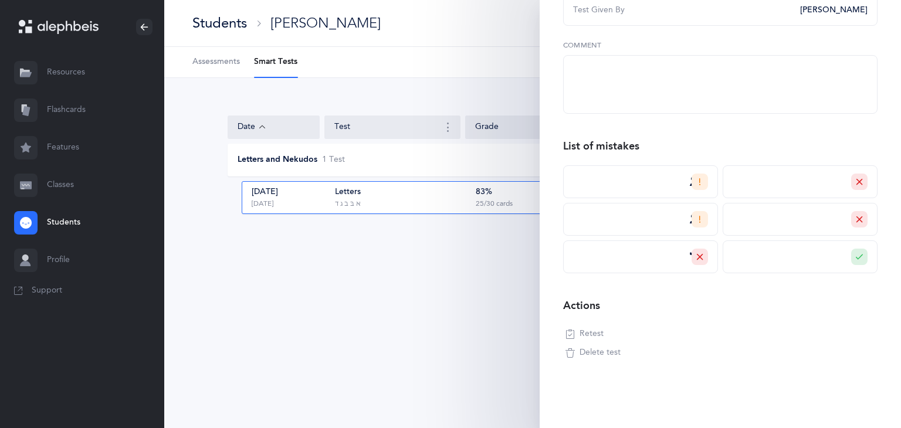
click at [573, 350] on icon "button" at bounding box center [569, 352] width 9 height 9
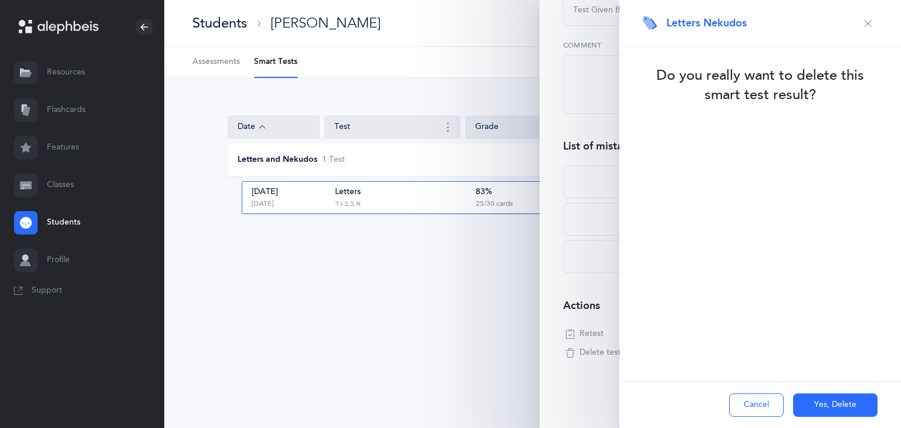
click at [821, 404] on button "Yes, Delete" at bounding box center [835, 404] width 84 height 23
drag, startPoint x: 809, startPoint y: 4, endPoint x: 483, endPoint y: 364, distance: 486.1
click at [483, 364] on div "Students [PERSON_NAME] This School Year I want to 4 Assessments Smart Tests Dat…" at bounding box center [532, 214] width 736 height 428
